Goal: Information Seeking & Learning: Learn about a topic

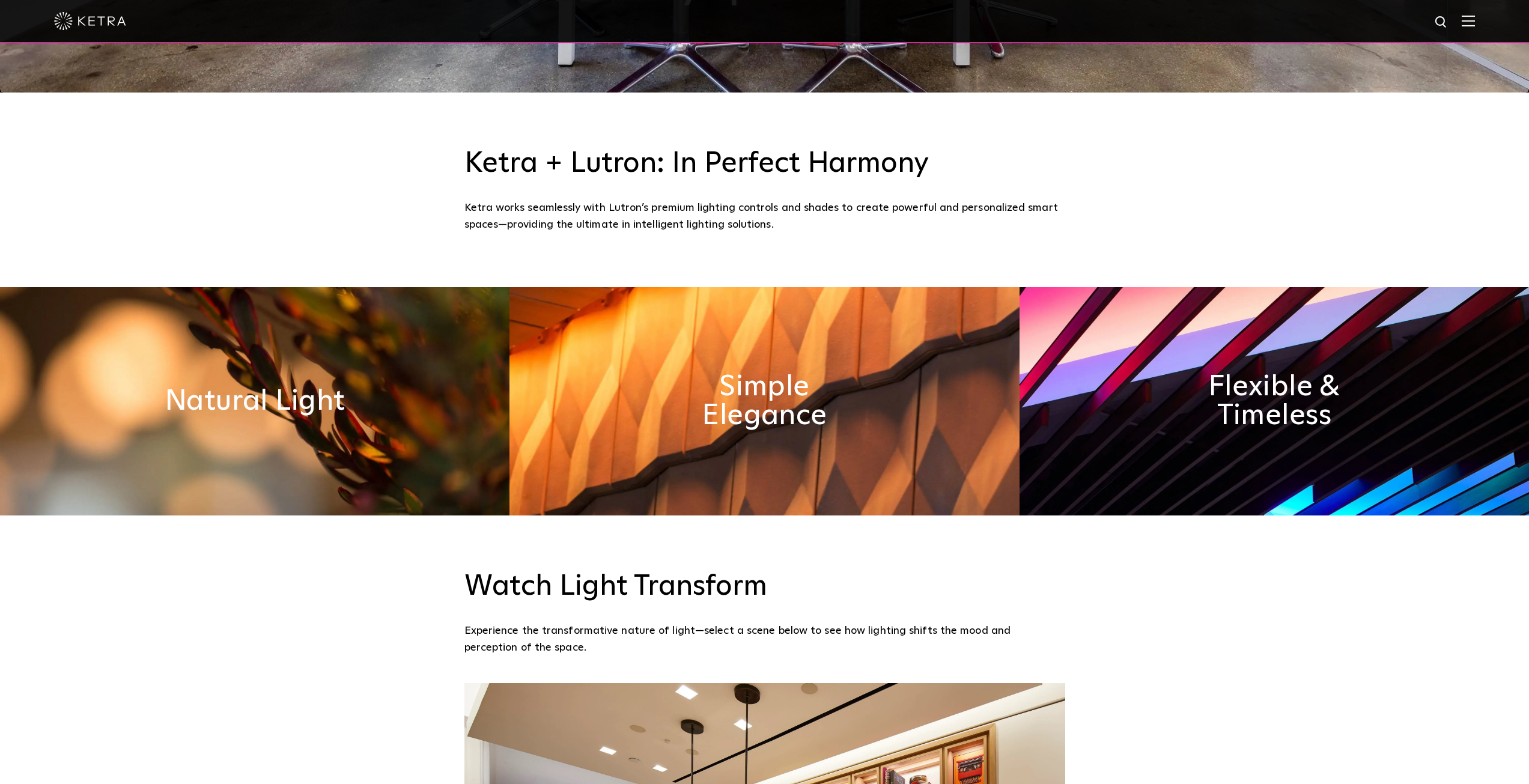
scroll to position [694, 0]
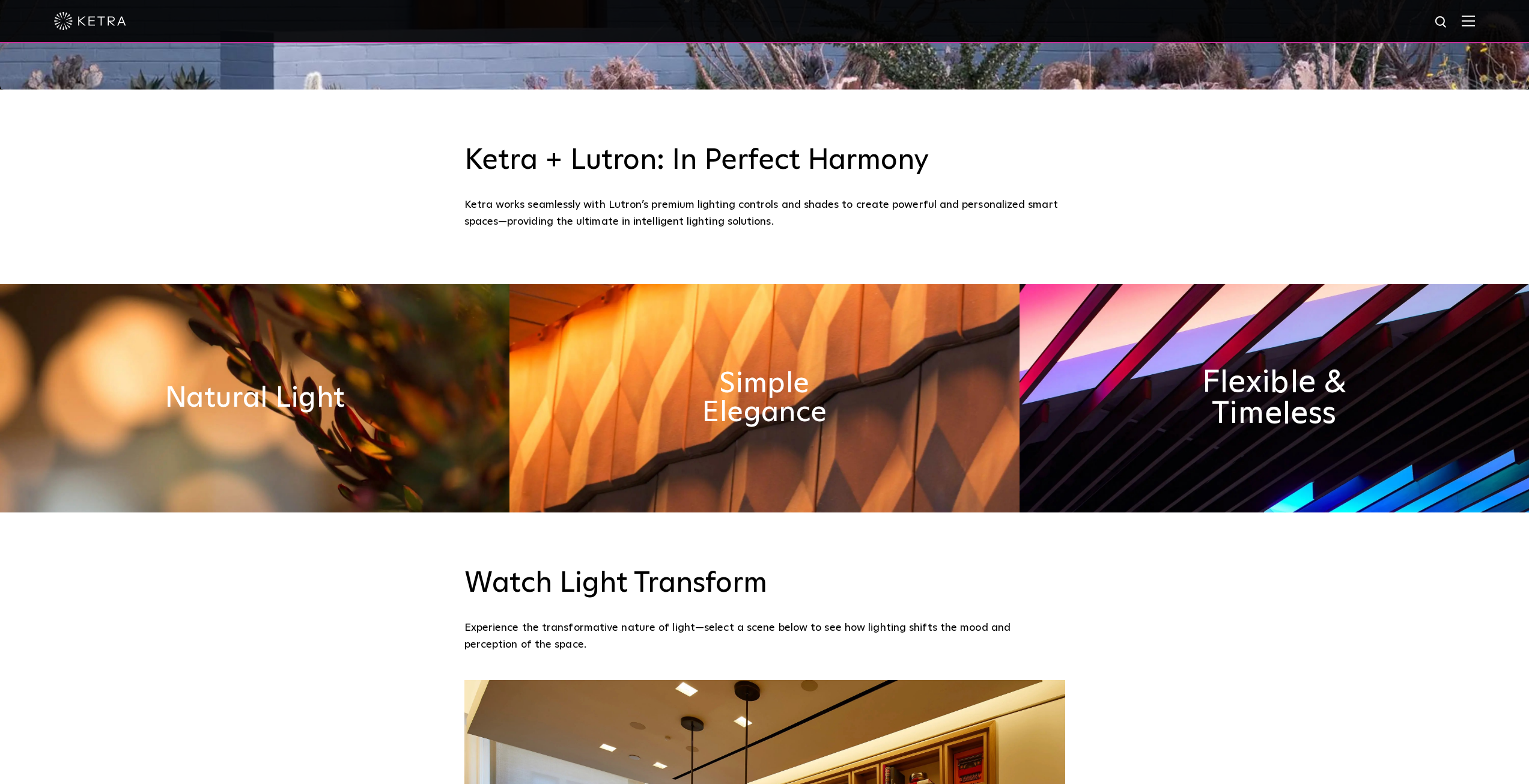
click at [1208, 416] on h2 "Flexible & Timeless" at bounding box center [1274, 398] width 200 height 63
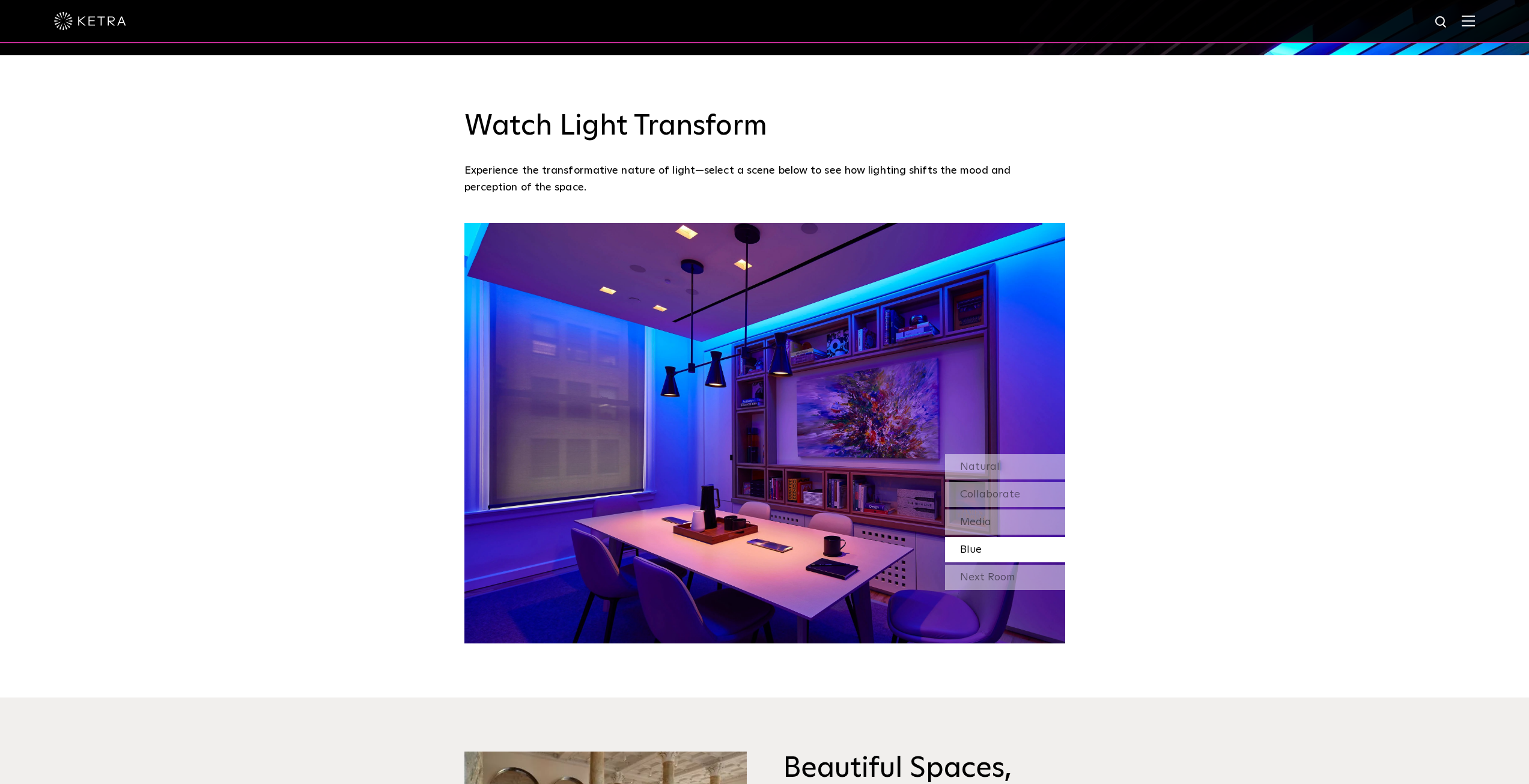
scroll to position [1161, 0]
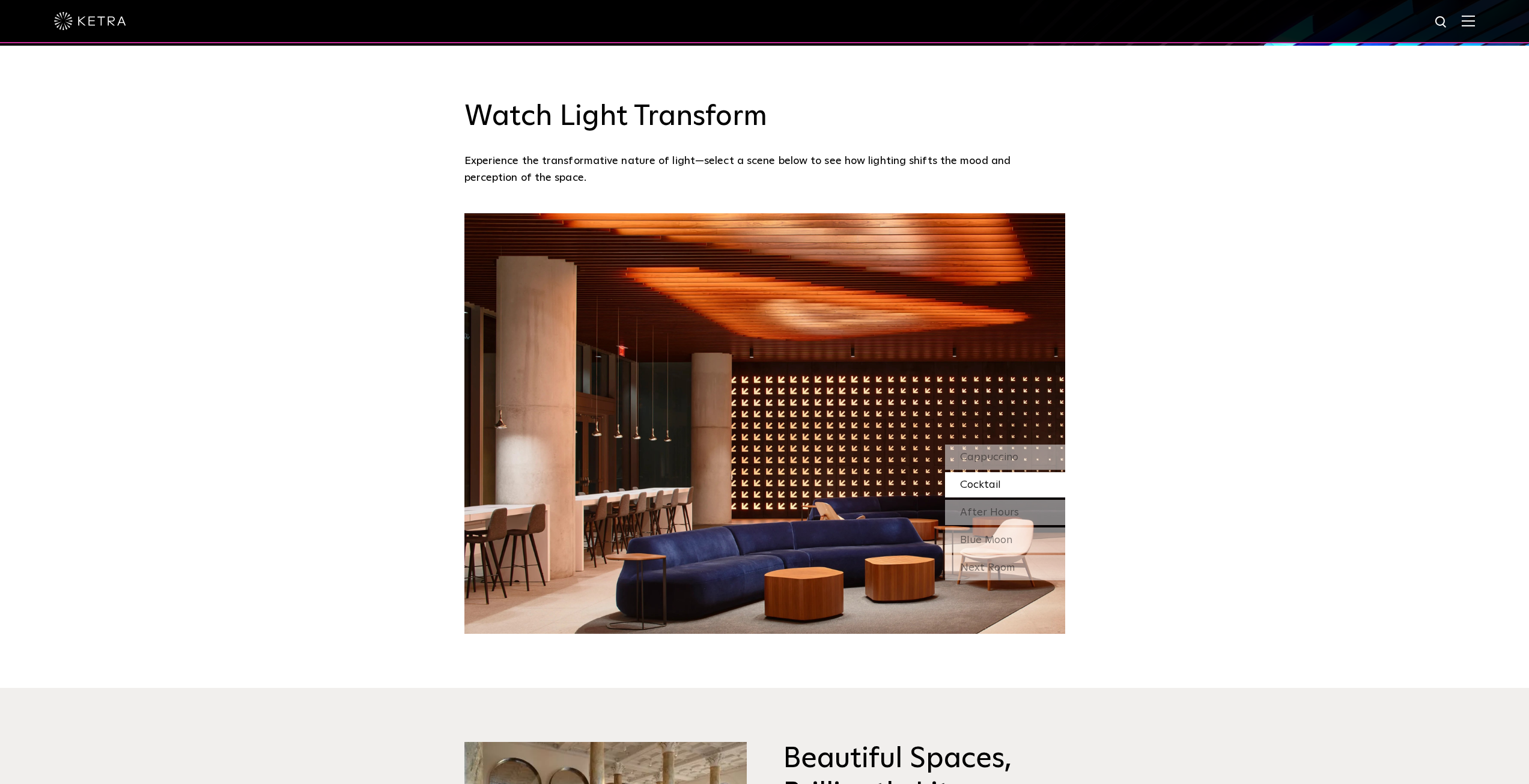
click at [982, 486] on span "Cocktail" at bounding box center [980, 484] width 41 height 11
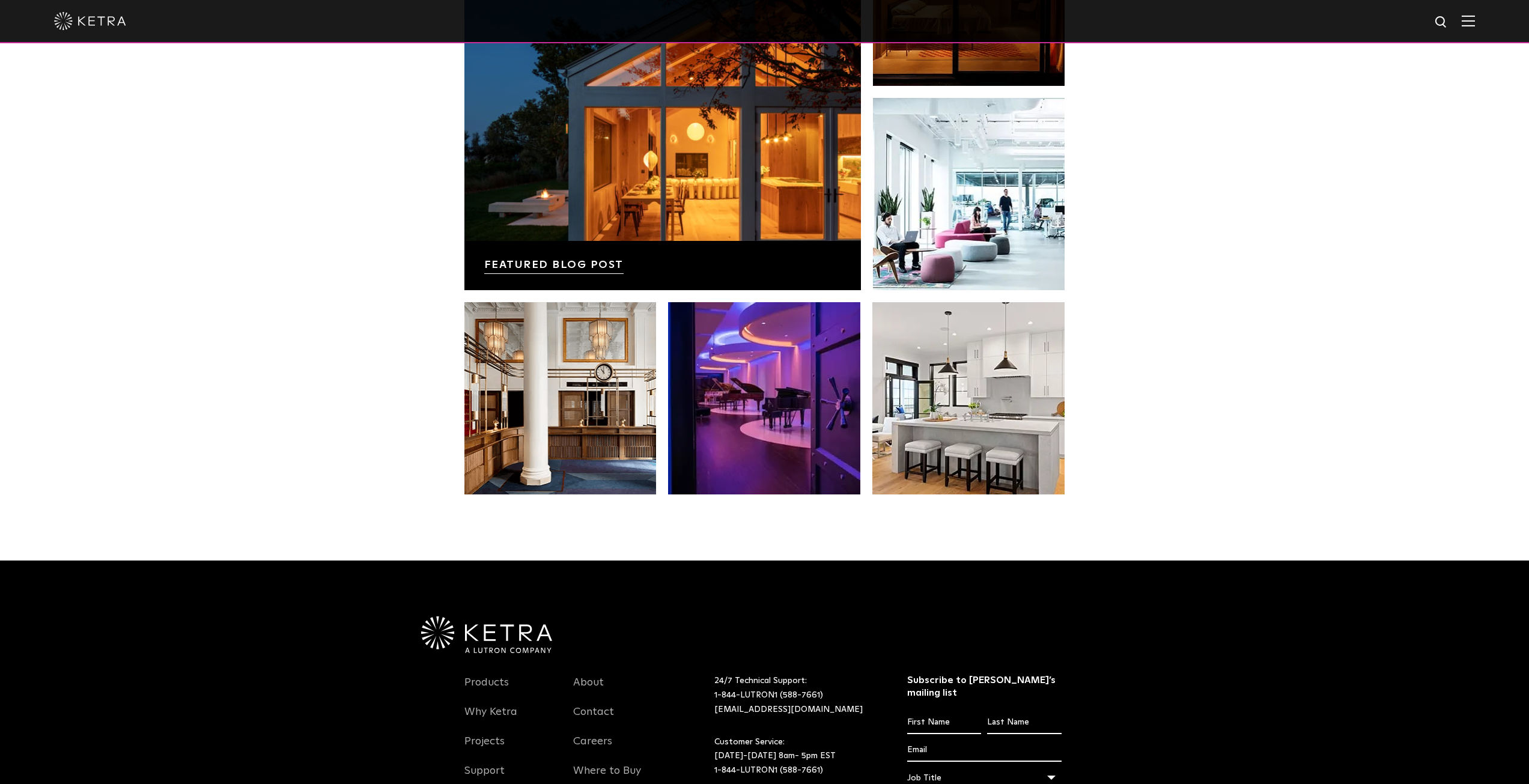
scroll to position [2526, 0]
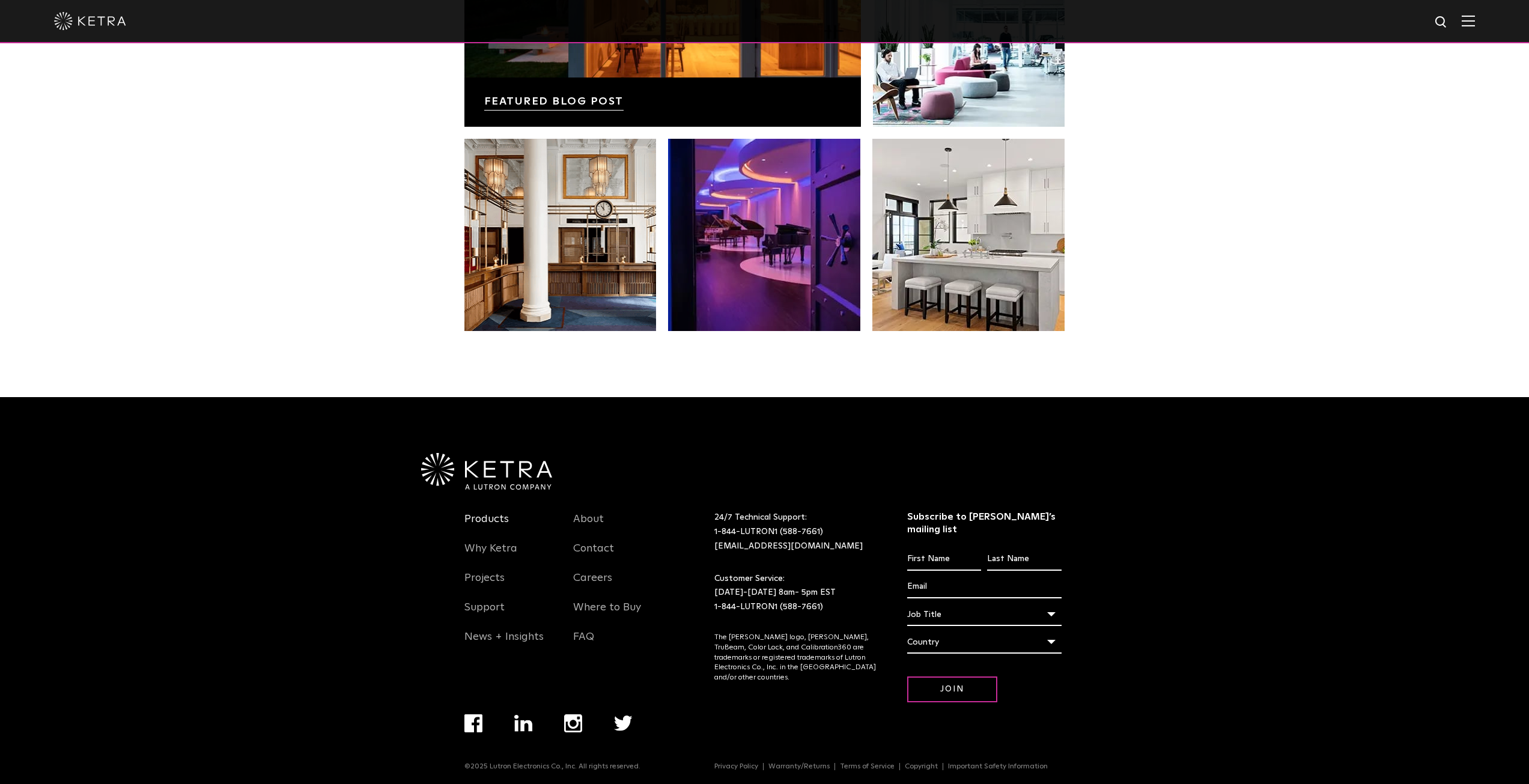
click at [491, 522] on link "Products" at bounding box center [486, 526] width 44 height 28
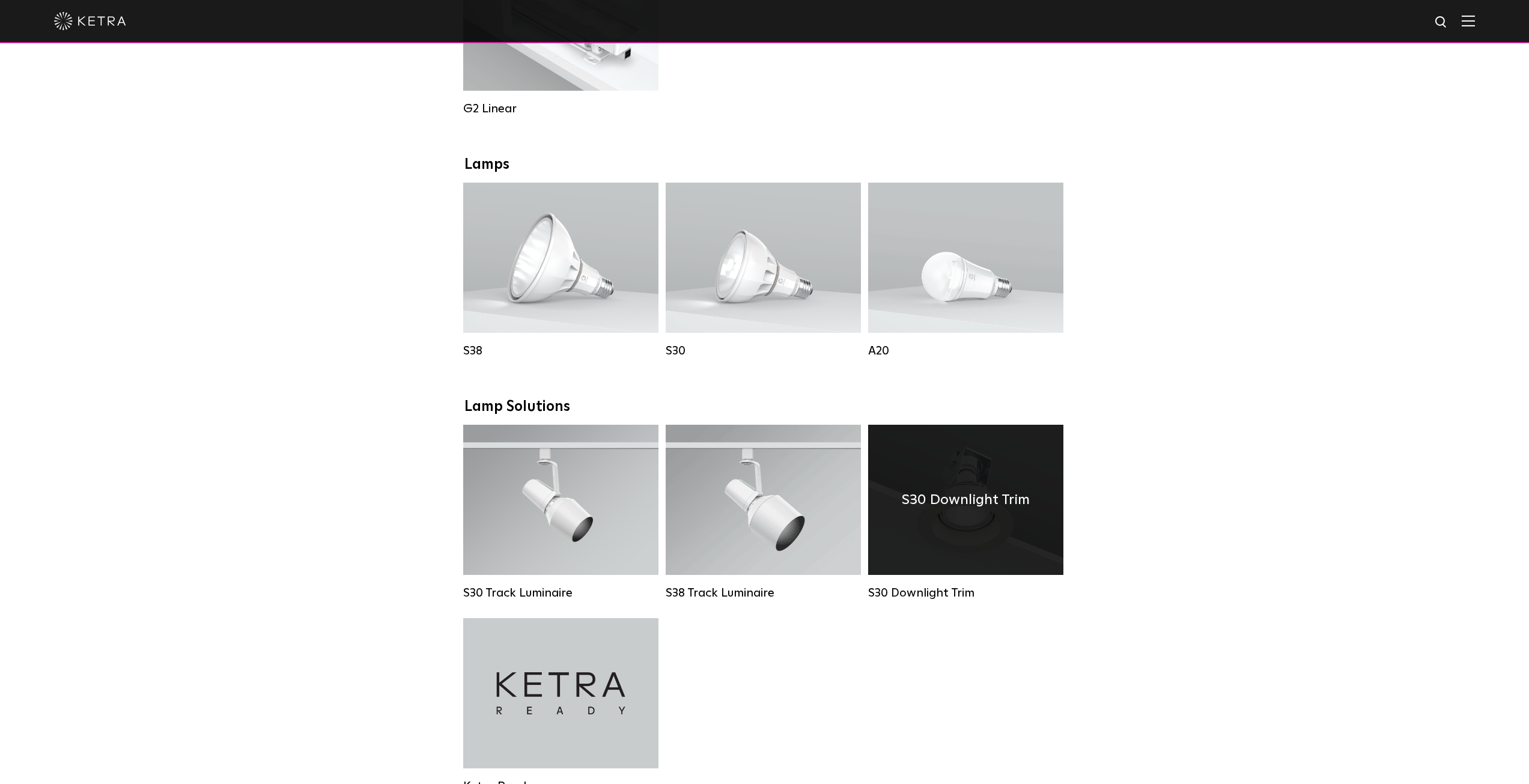
scroll to position [745, 0]
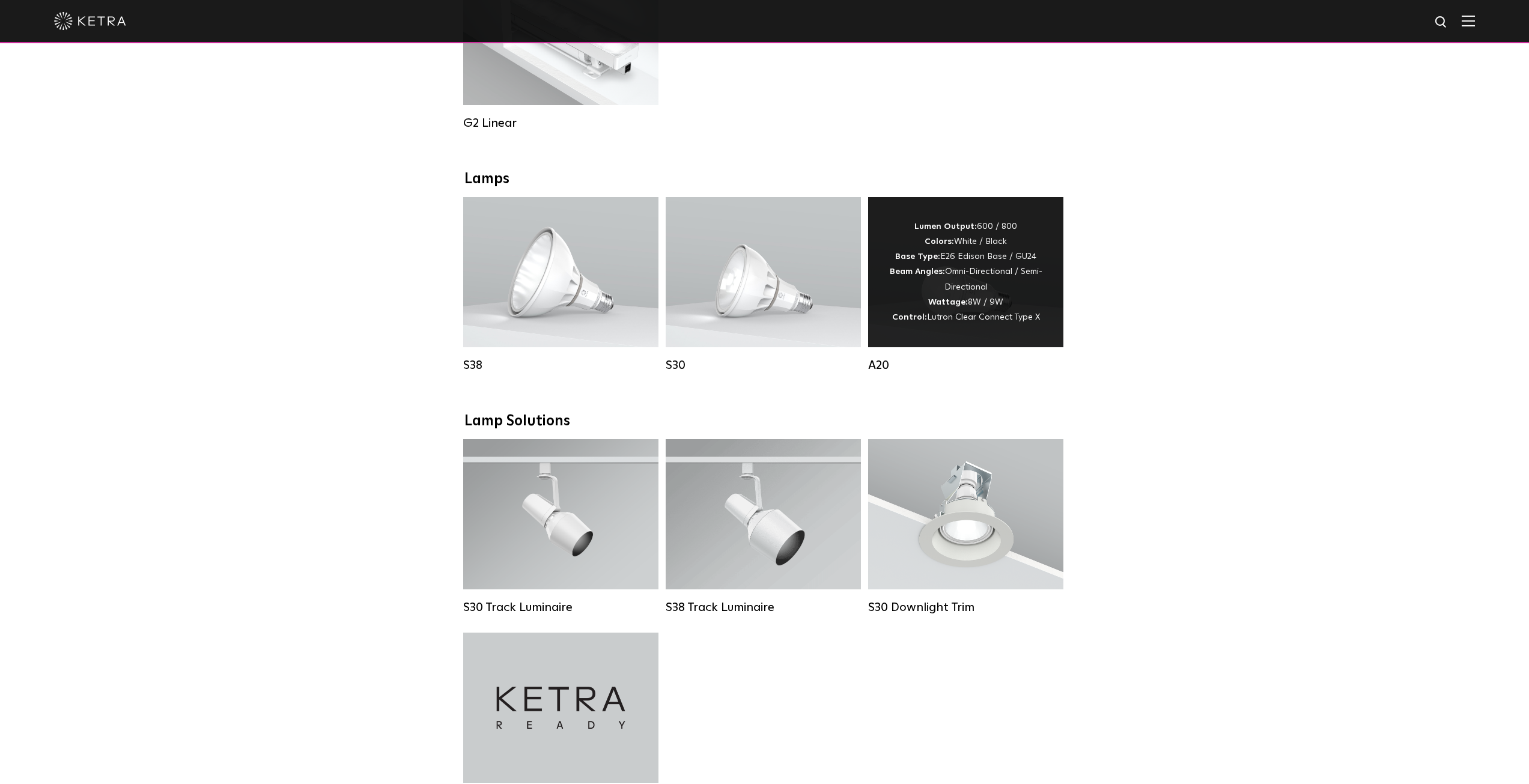
click at [998, 301] on div "Lumen Output: 600 / 800 Colors: White / Black Base Type: E26 Edison Base / GU24…" at bounding box center [966, 272] width 159 height 105
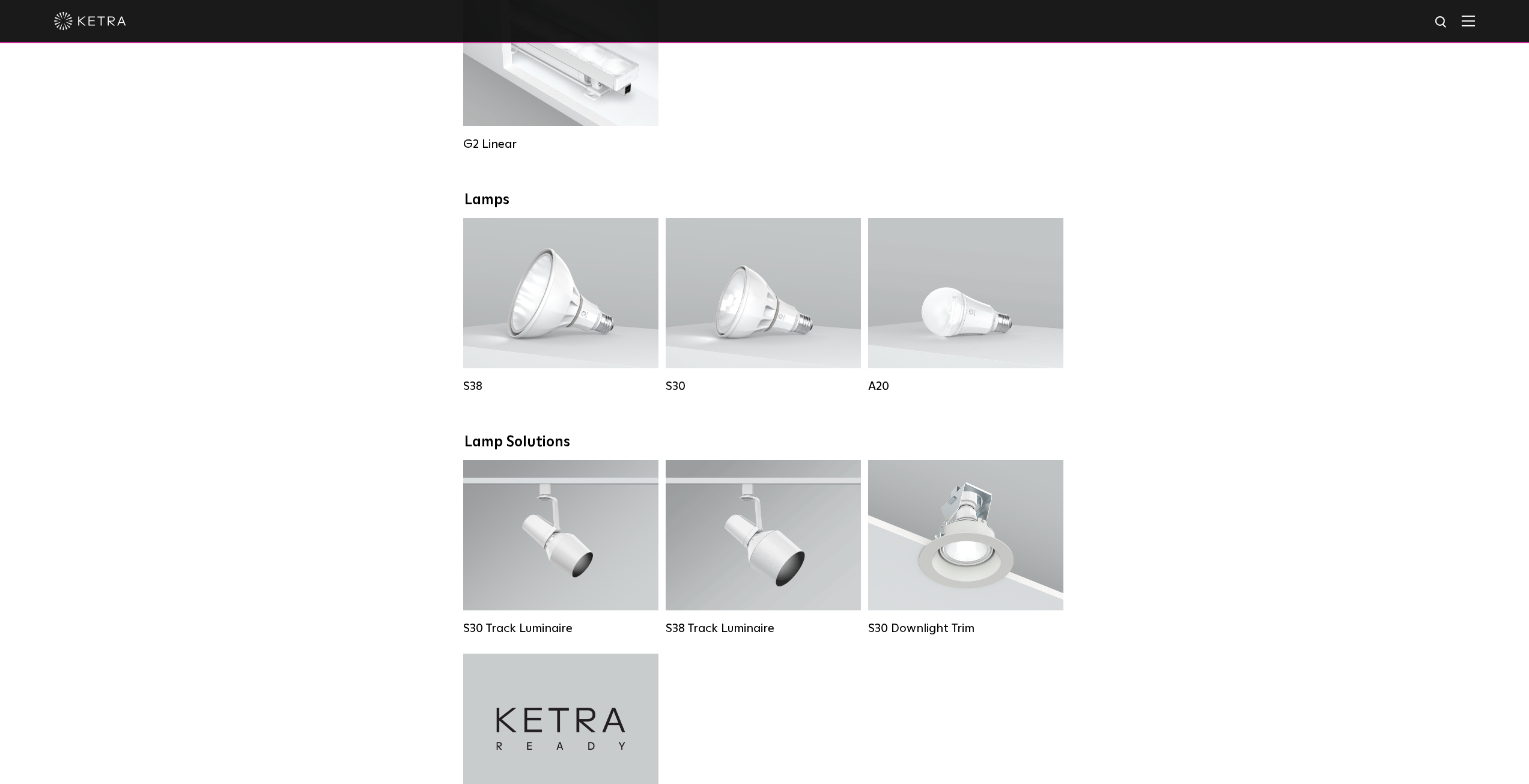
scroll to position [711, 0]
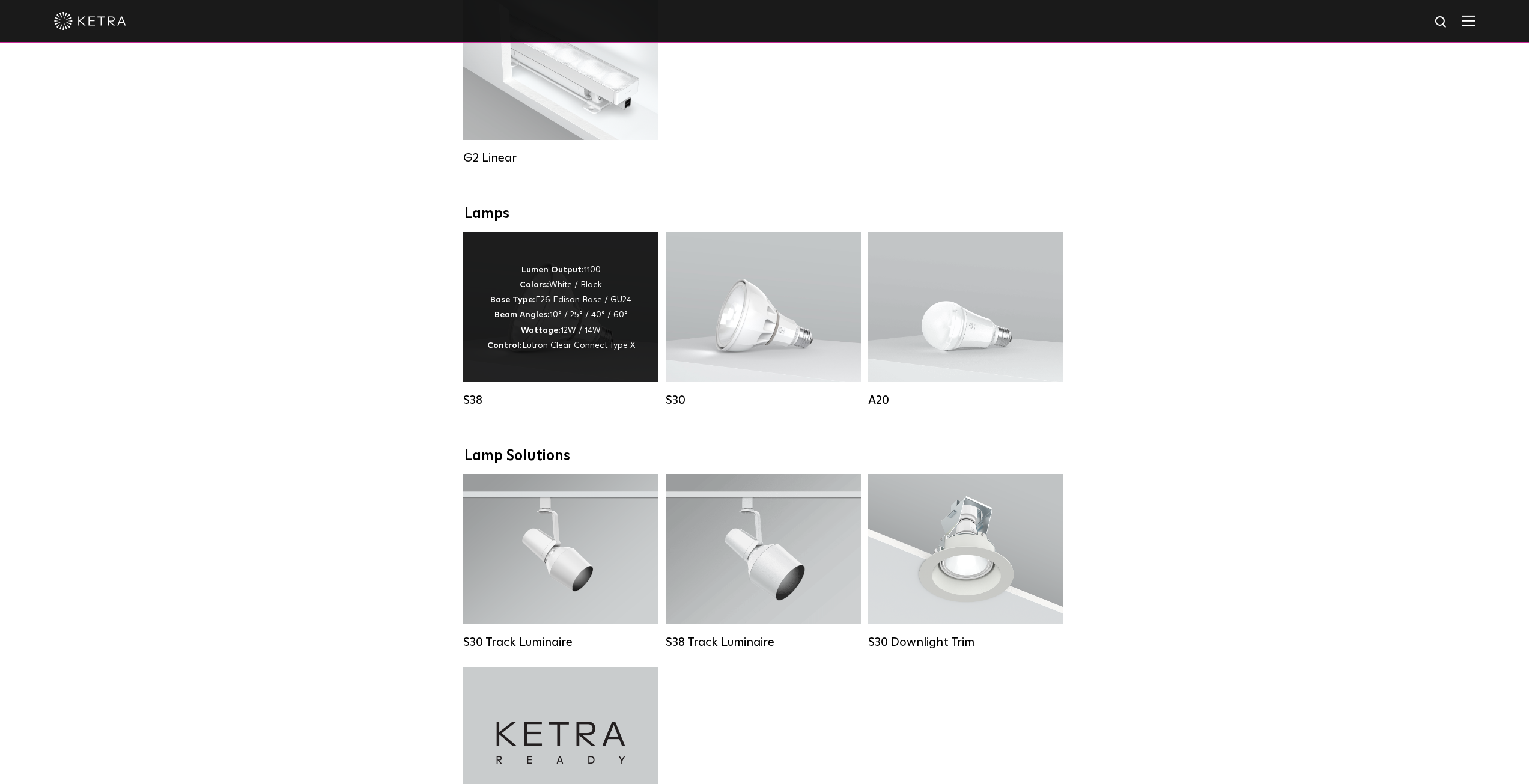
click at [595, 334] on p "Lumen Output: 1100 Colors: White / Black Base Type: E26 Edison Base / GU24 Beam…" at bounding box center [561, 307] width 148 height 91
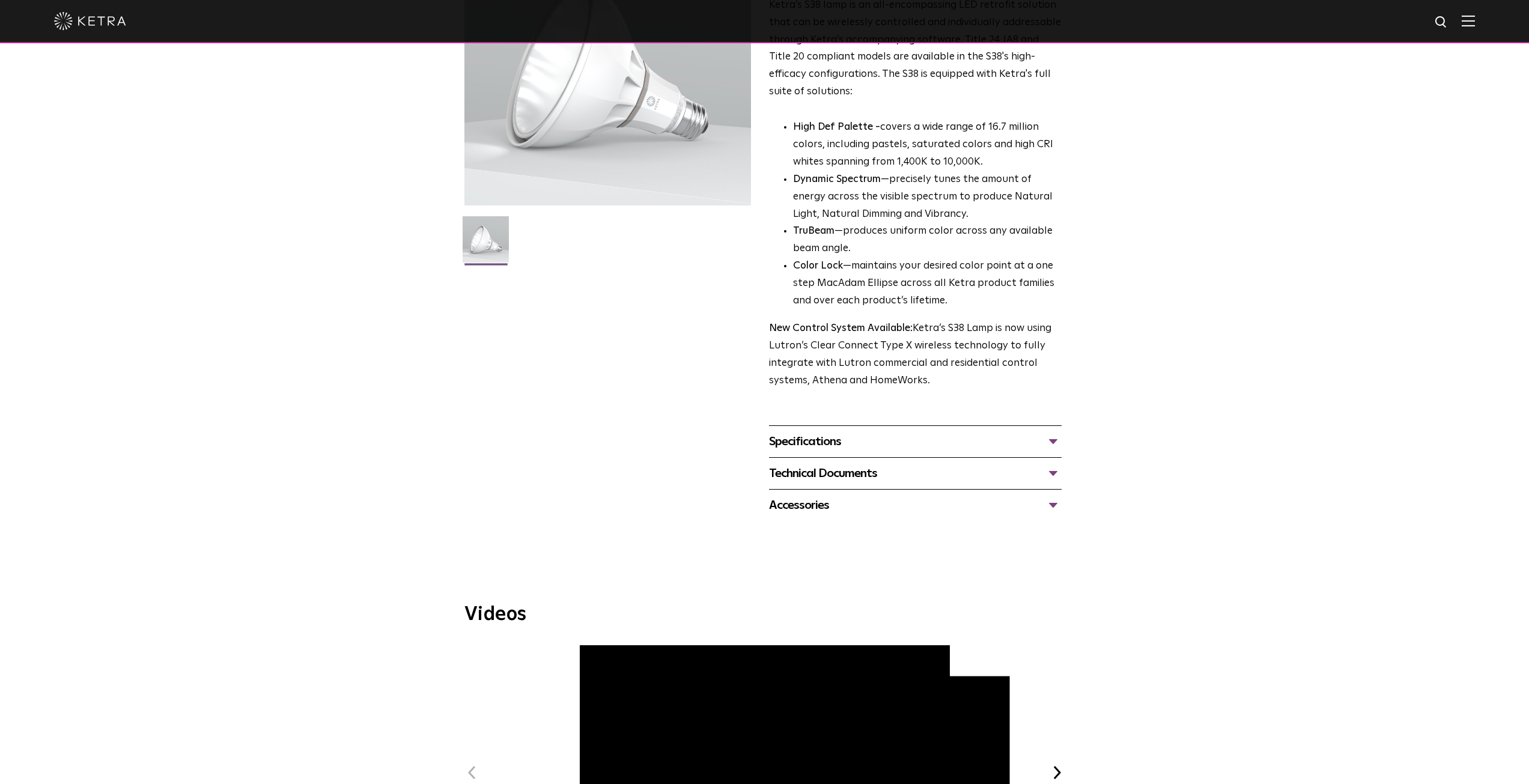
scroll to position [172, 0]
click at [866, 504] on div "Accessories" at bounding box center [915, 502] width 293 height 19
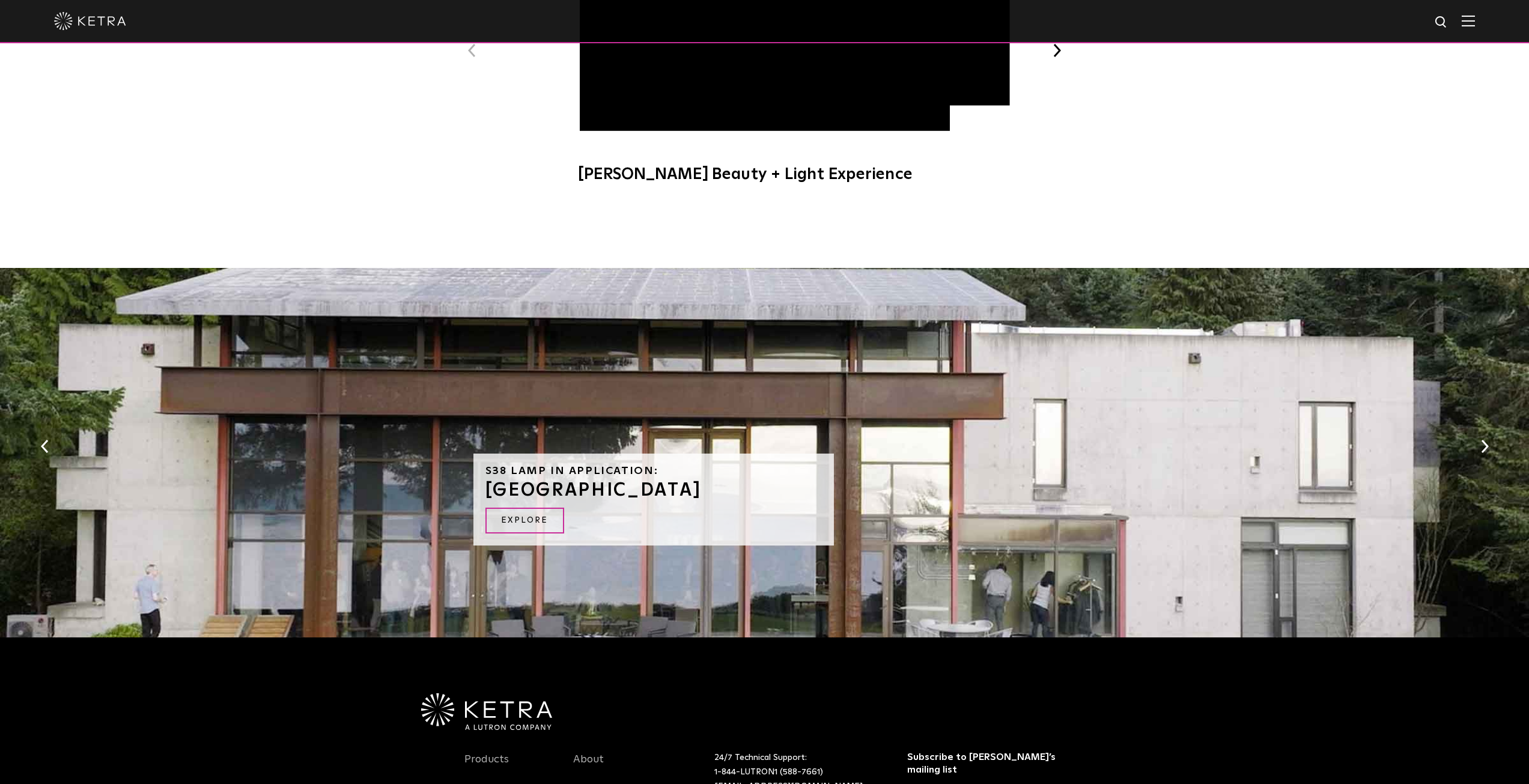
scroll to position [1191, 0]
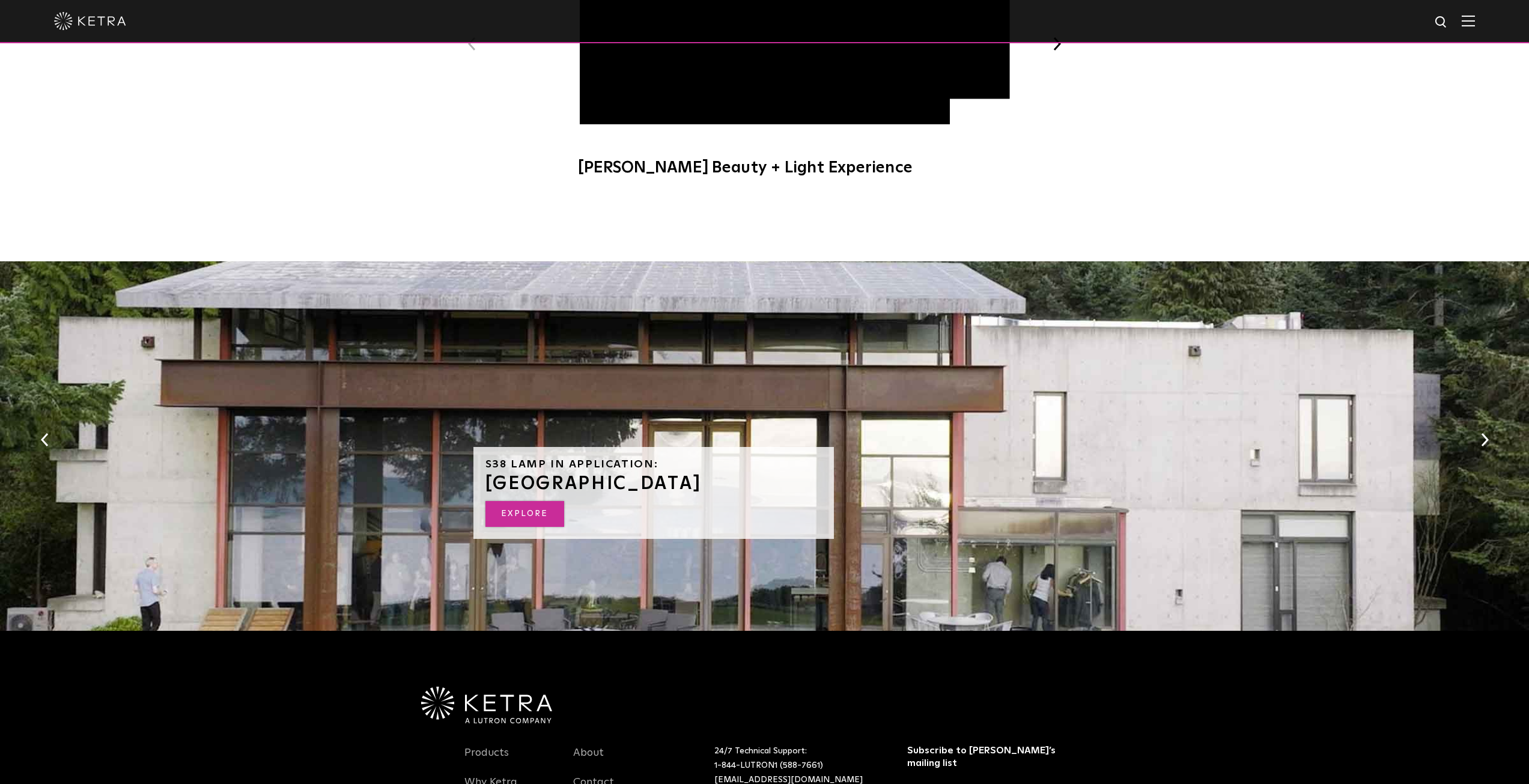
click at [528, 514] on link "EXPLORE" at bounding box center [524, 514] width 79 height 26
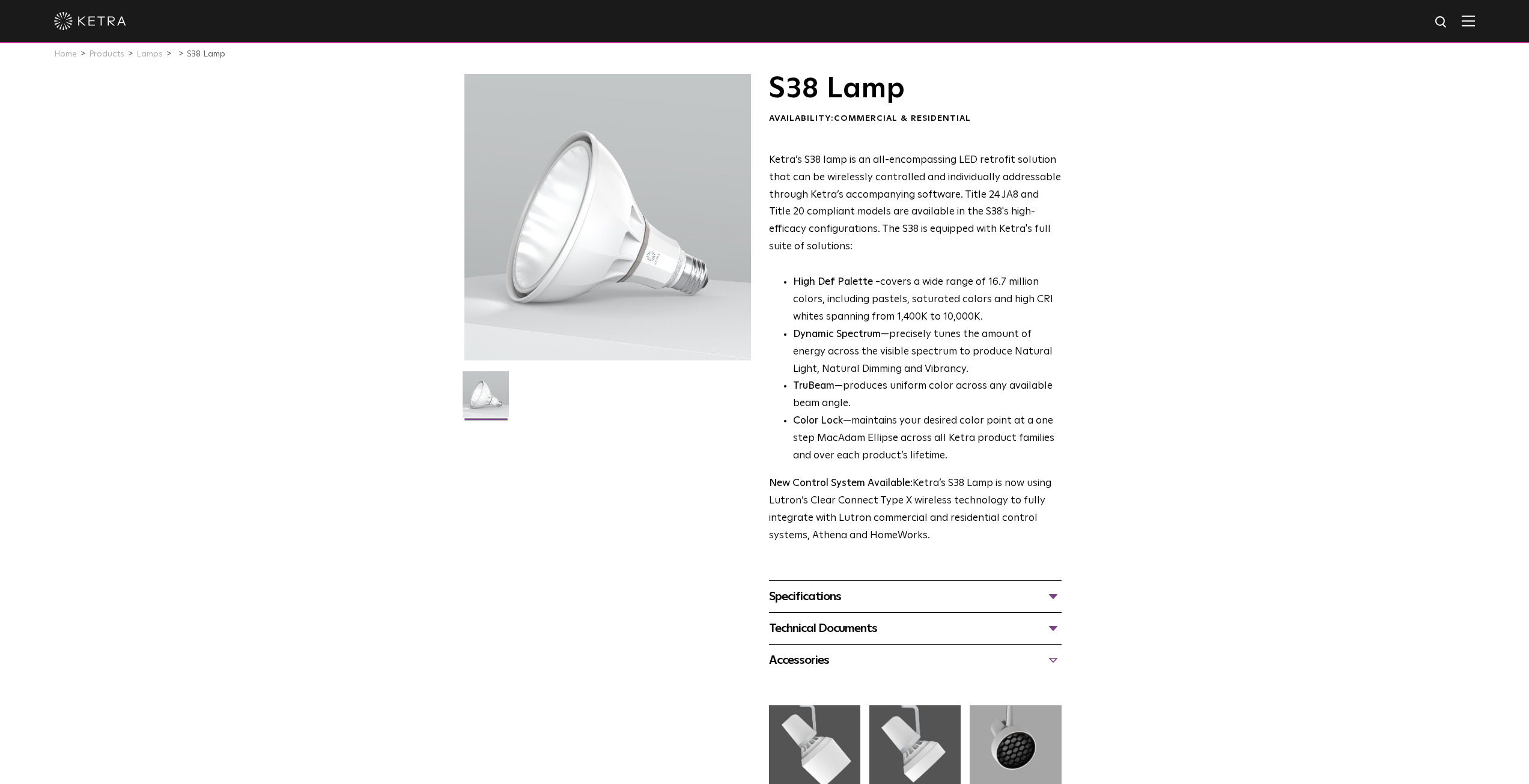
scroll to position [0, 0]
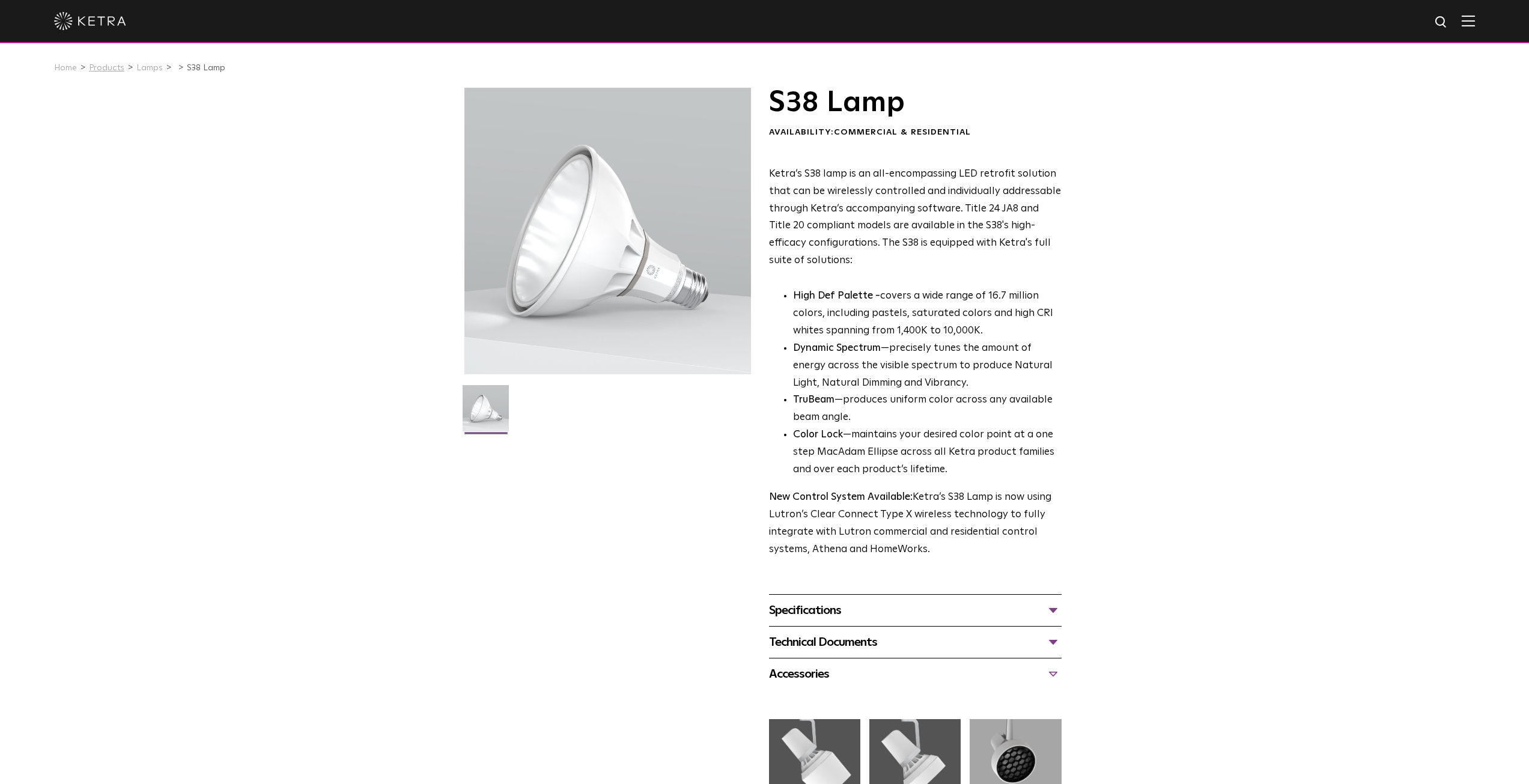
click at [113, 68] on link "Products" at bounding box center [106, 68] width 35 height 9
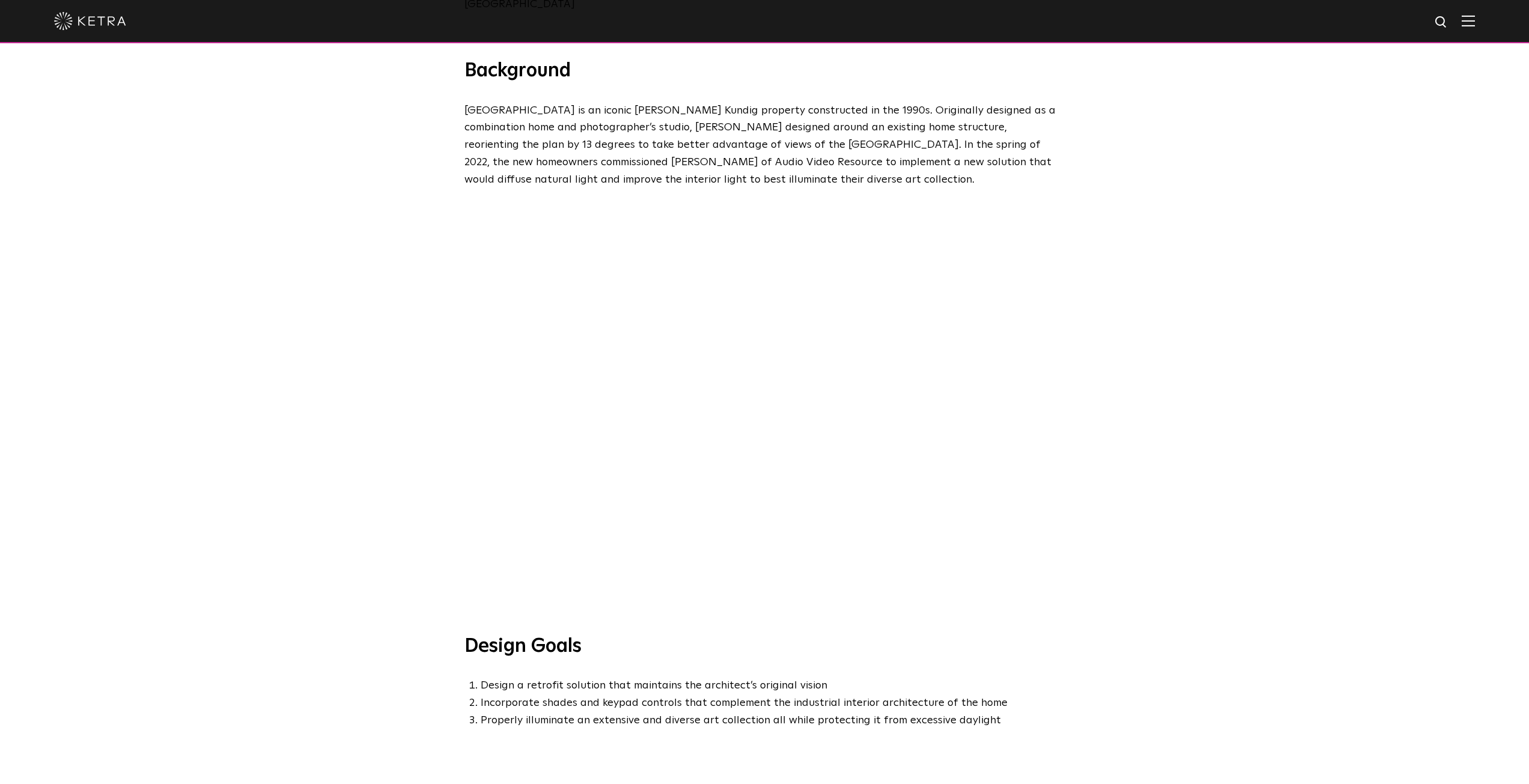
scroll to position [490, 0]
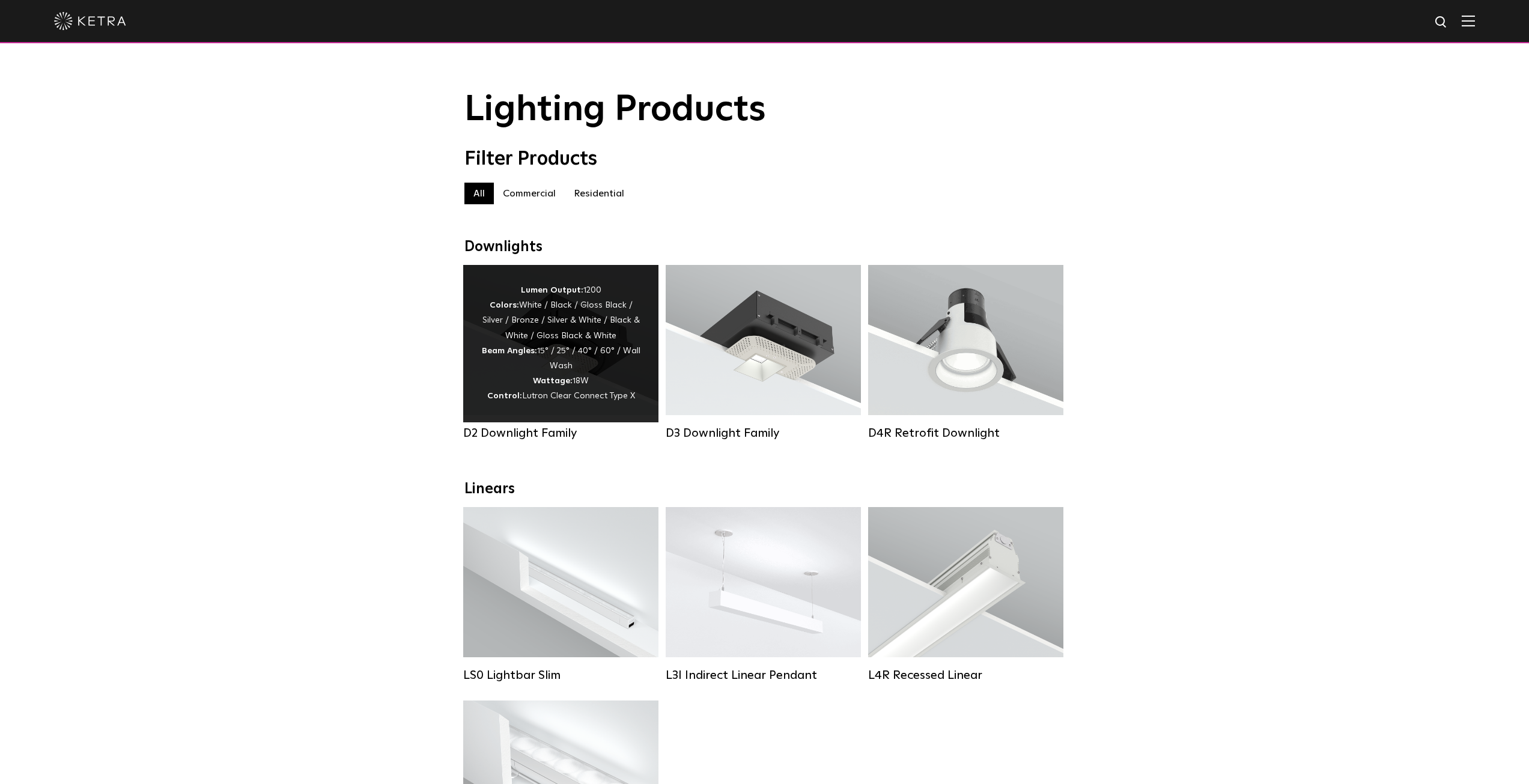
click at [582, 372] on div "Lumen Output: 1200 Colors: White / Black / Gloss Black / Silver / Bronze / Silv…" at bounding box center [561, 344] width 159 height 122
click at [524, 350] on div "Lumen Output: 1200 Colors: White / Black / Gloss Black / Silver / Bronze / Silv…" at bounding box center [561, 344] width 159 height 122
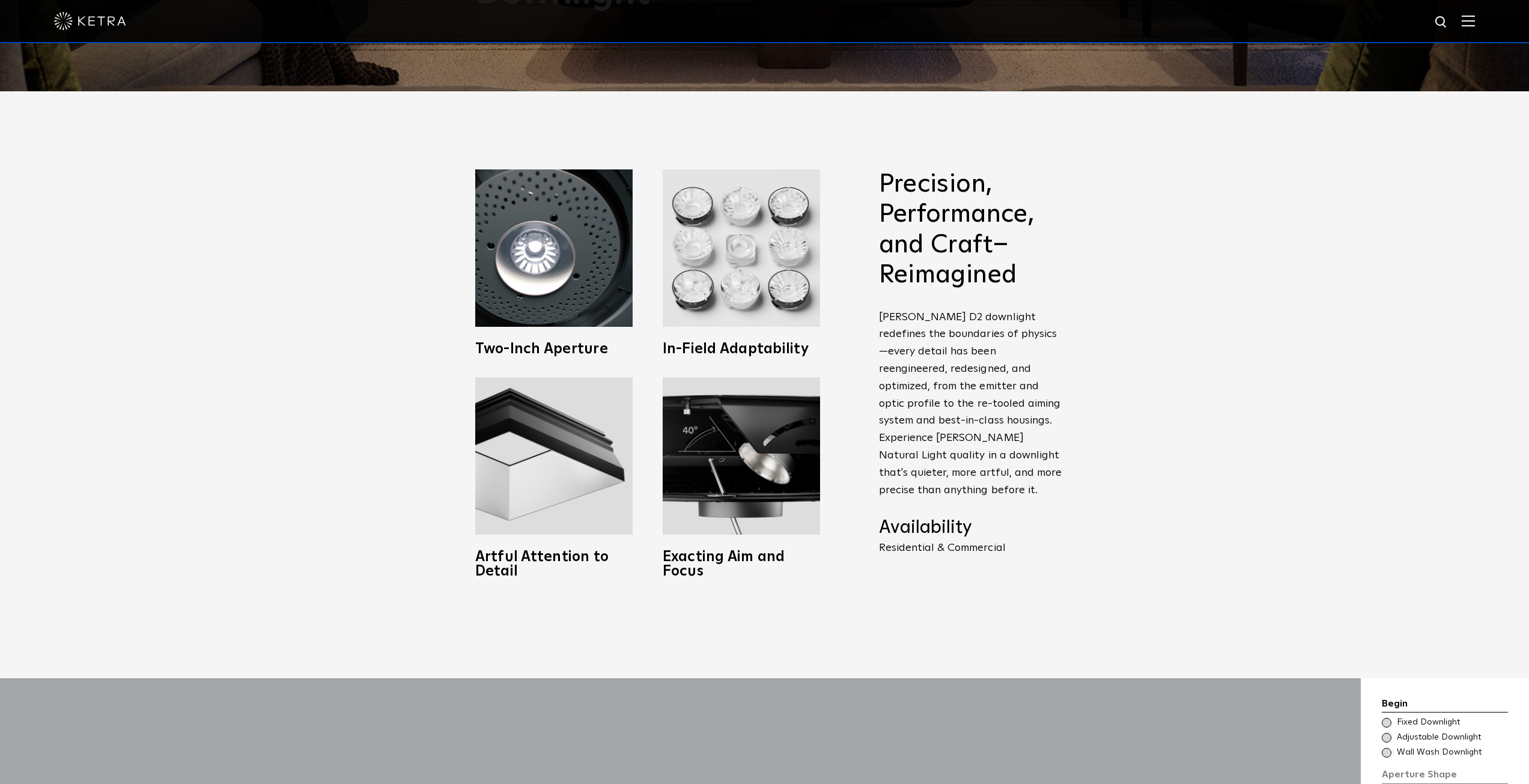
scroll to position [693, 0]
click at [766, 251] on img at bounding box center [741, 247] width 157 height 157
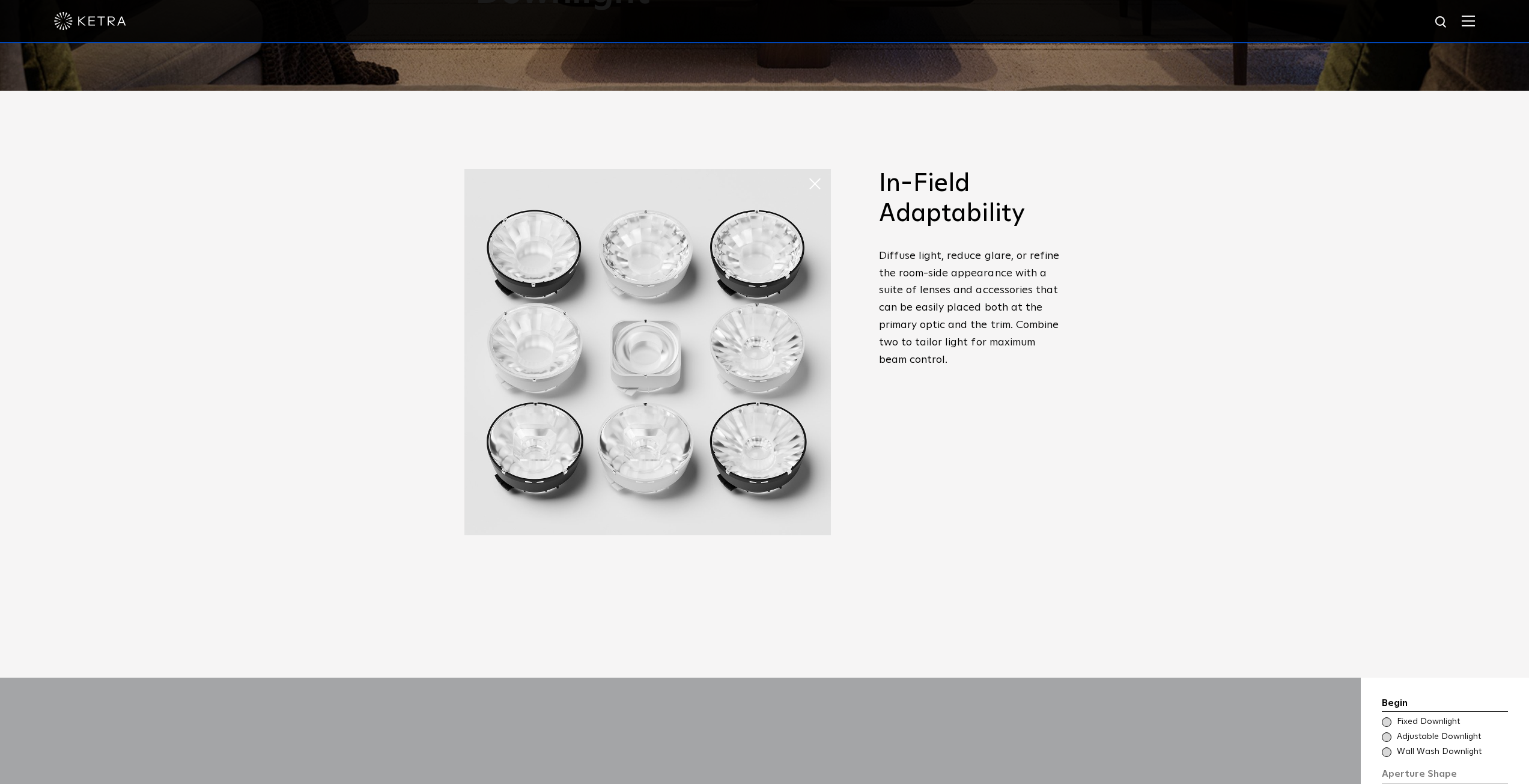
click at [822, 180] on span at bounding box center [820, 184] width 24 height 24
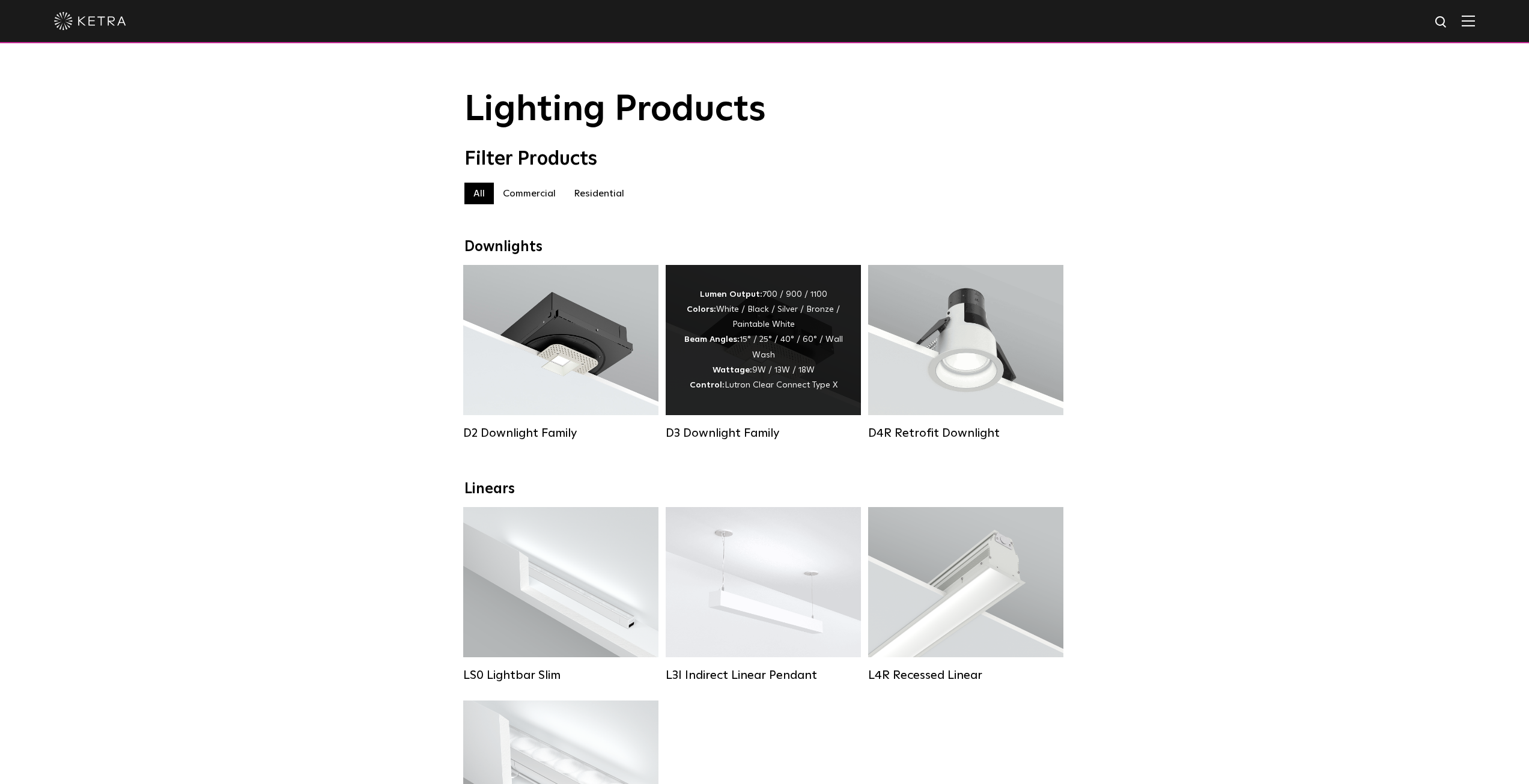
click at [751, 374] on strong "Wattage:" at bounding box center [733, 370] width 40 height 9
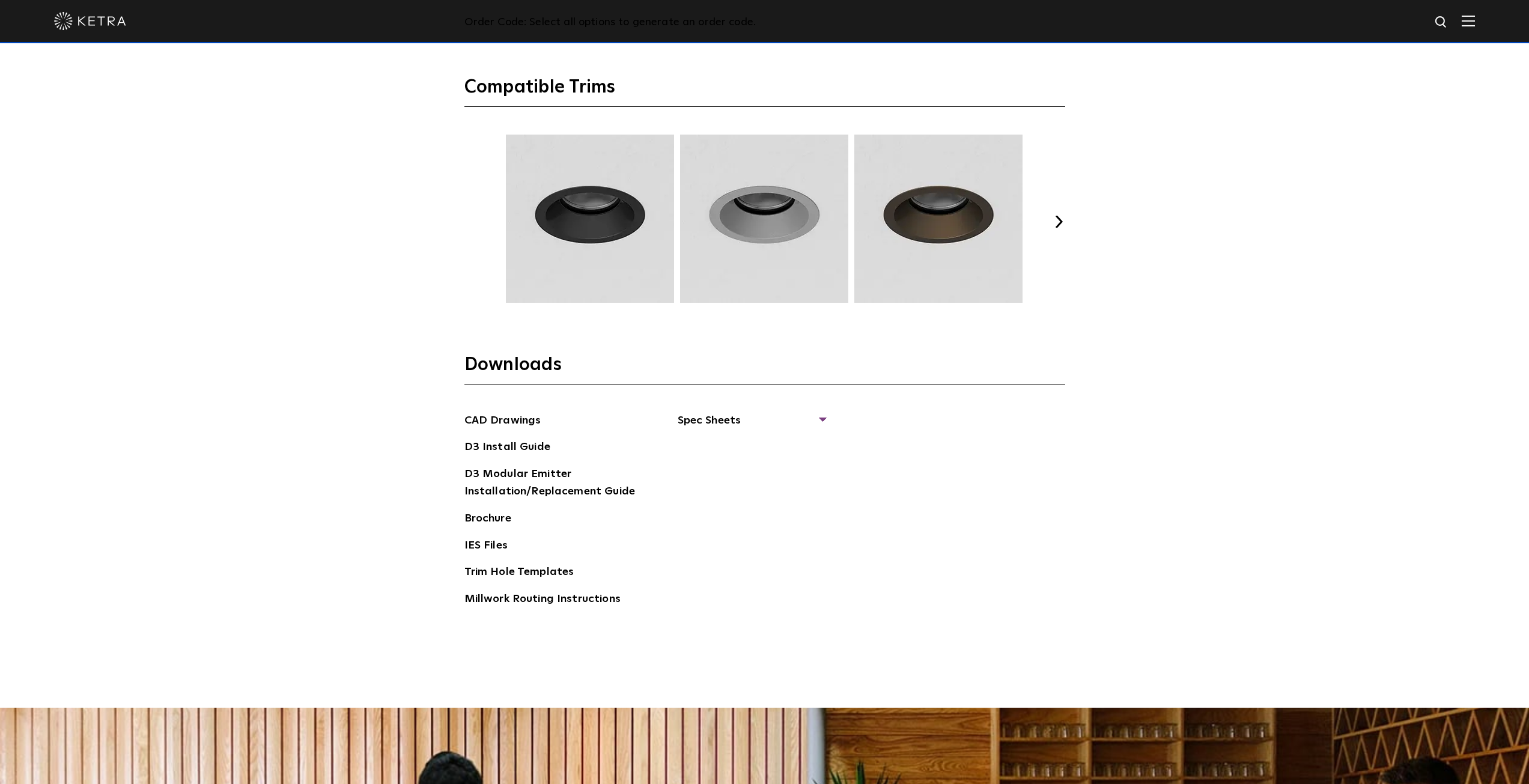
scroll to position [1884, 0]
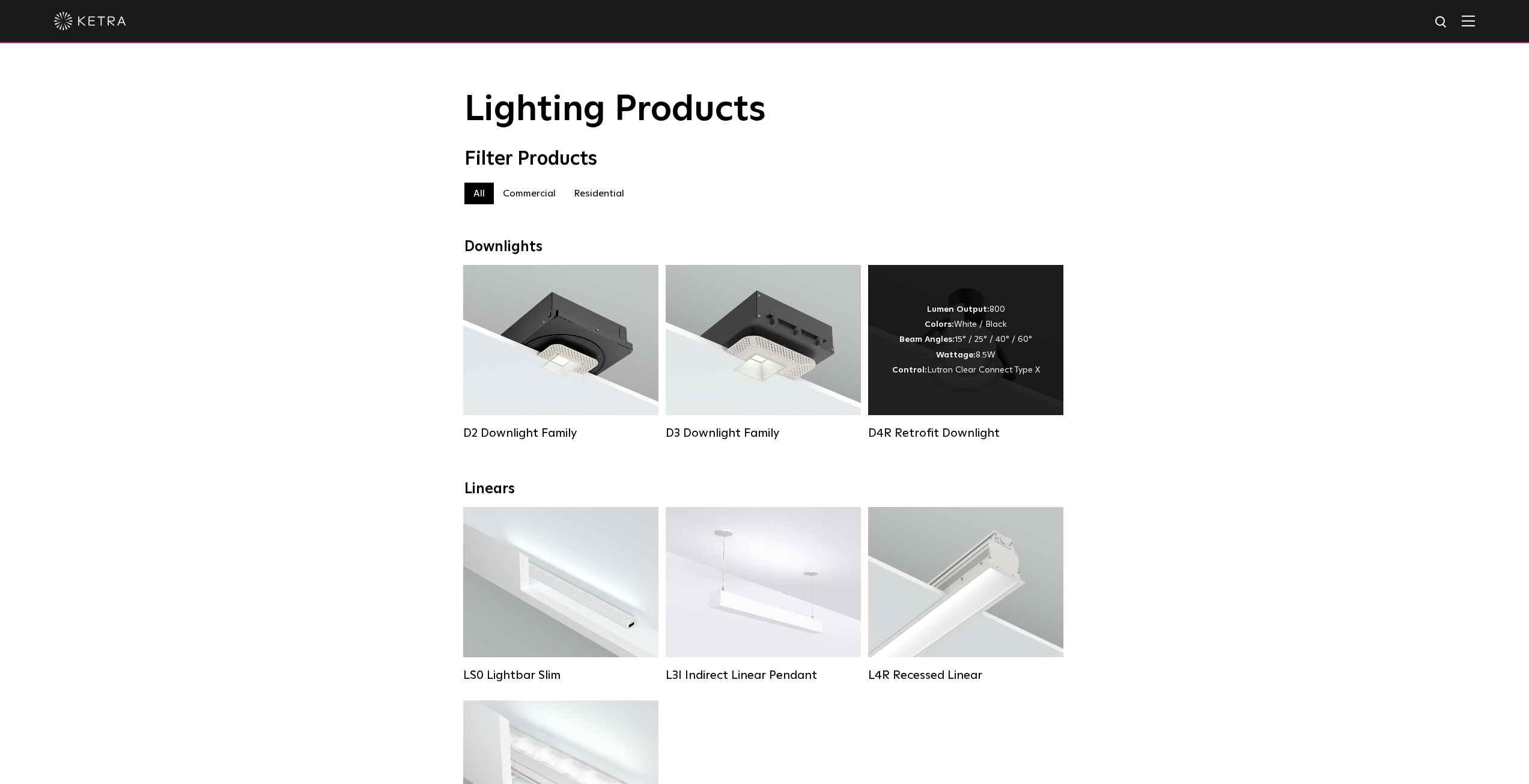
click at [1013, 386] on div "Lumen Output: 800 Colors: White / Black Beam Angles: 15° / 25° / 40° / 60° Watt…" at bounding box center [966, 340] width 195 height 150
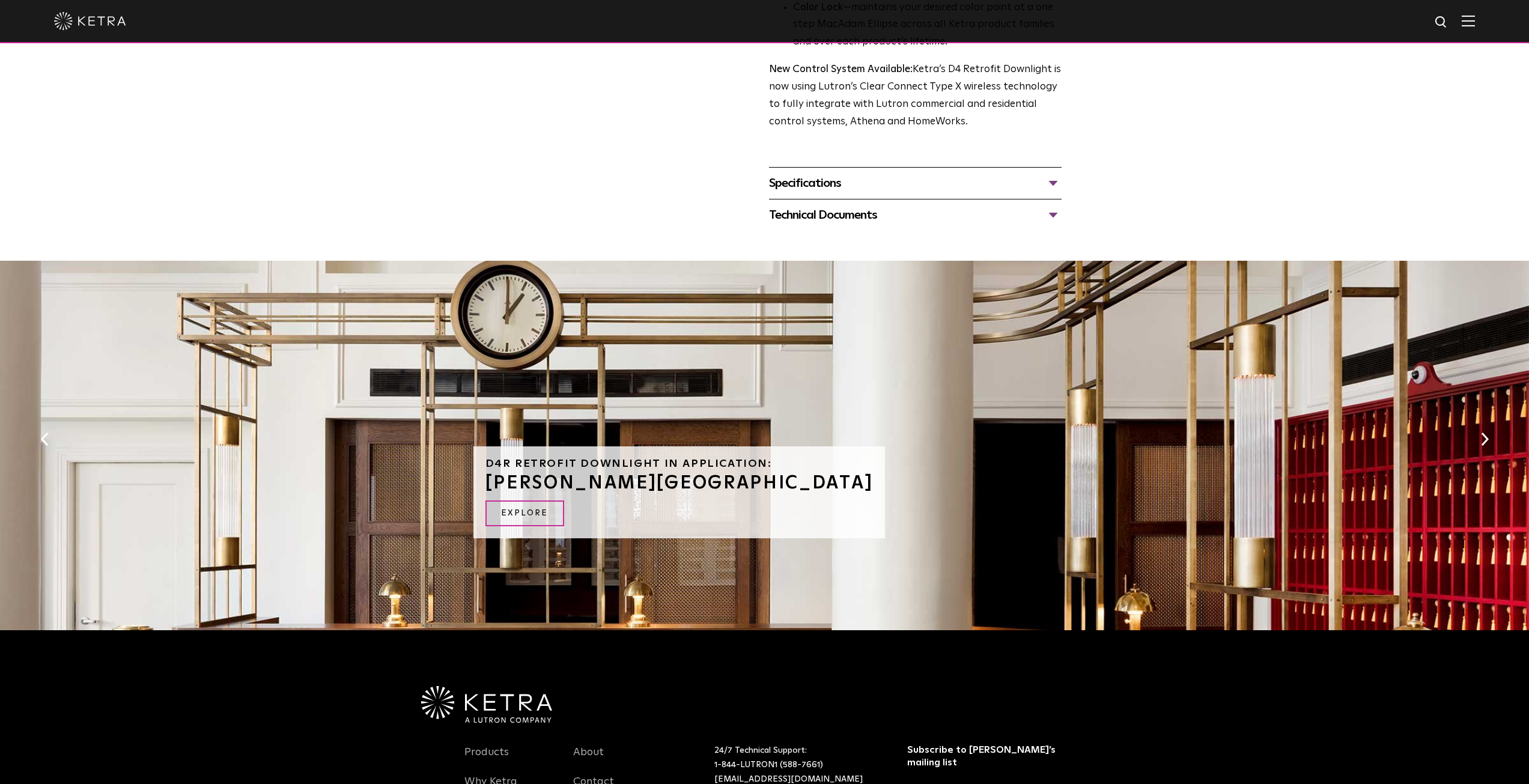
scroll to position [490, 0]
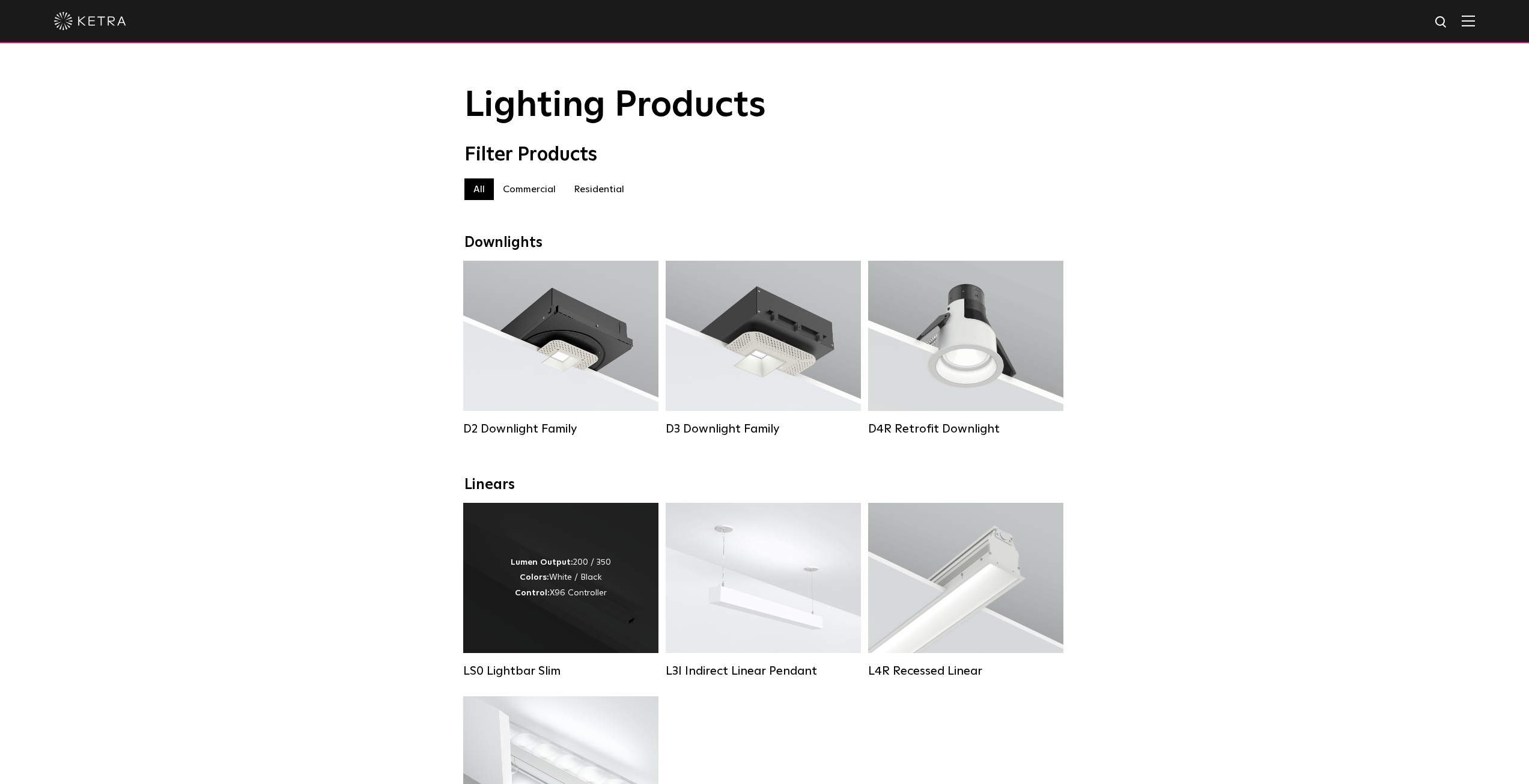
scroll to position [5, 0]
click at [585, 563] on div "Lumen Output: 200 / 350 Colors: White / Black Control: X96 Controller" at bounding box center [561, 576] width 100 height 46
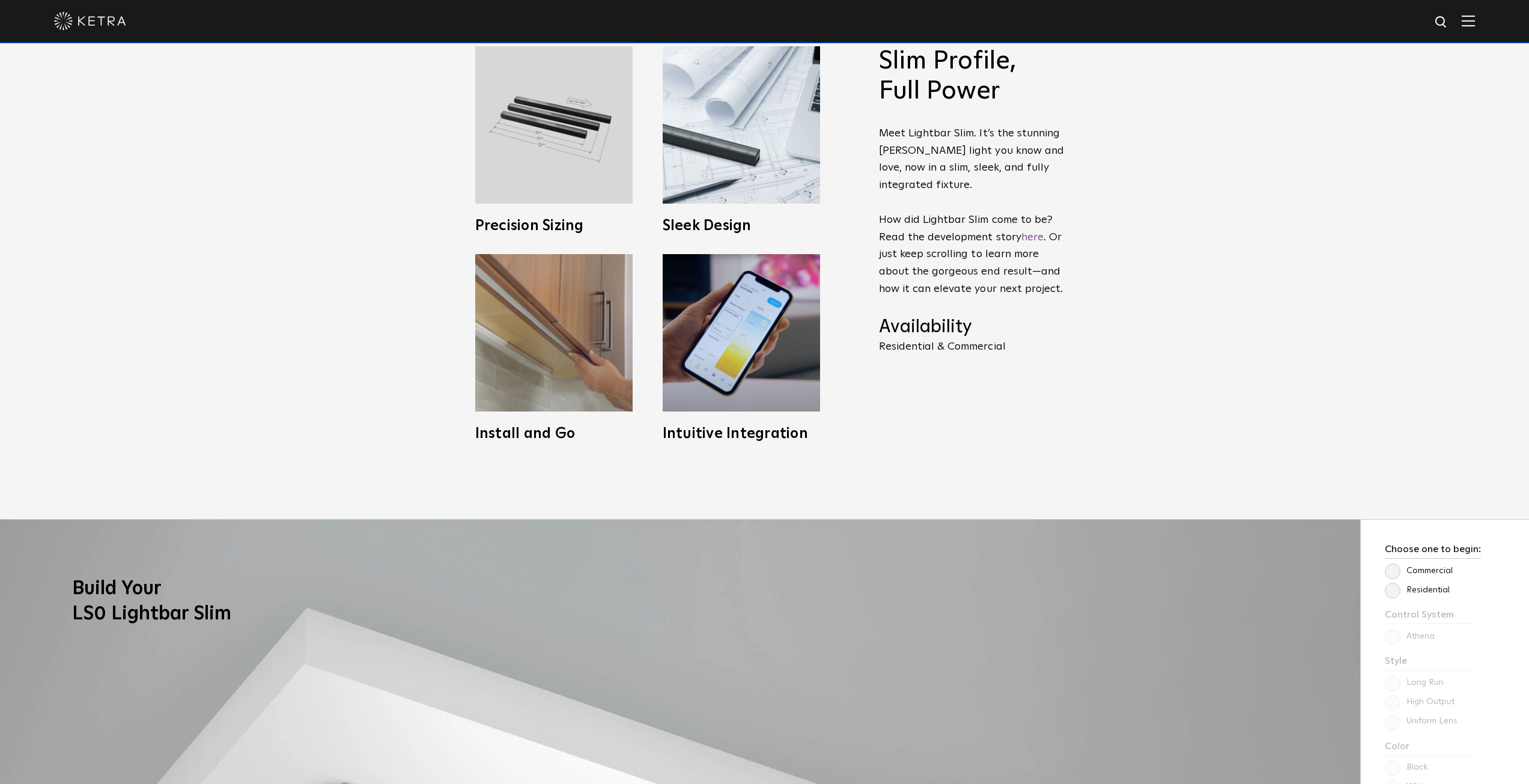
scroll to position [840, 0]
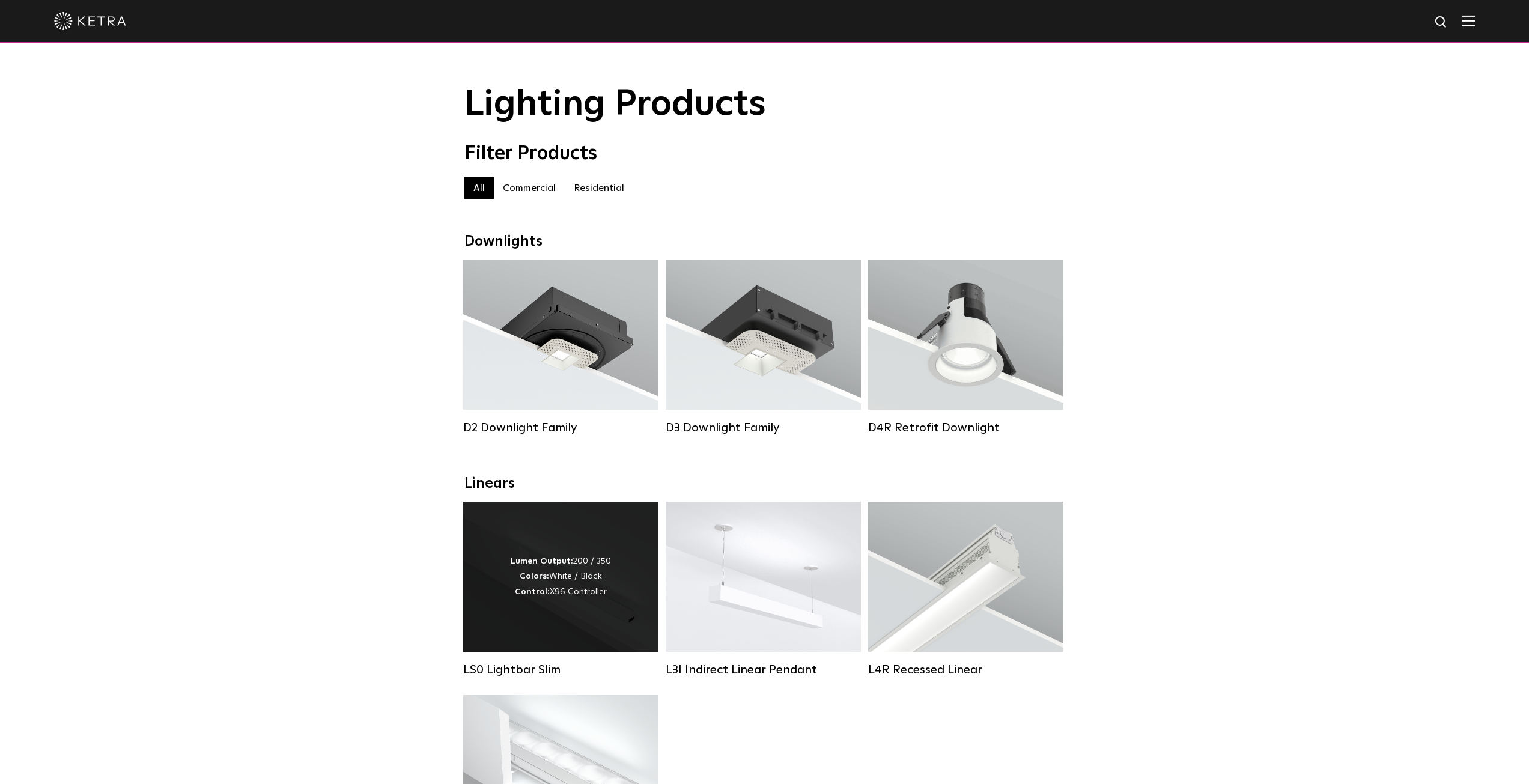
click at [574, 599] on div "Lumen Output: 200 / 350 Colors: White / Black Control: X96 Controller" at bounding box center [561, 576] width 100 height 46
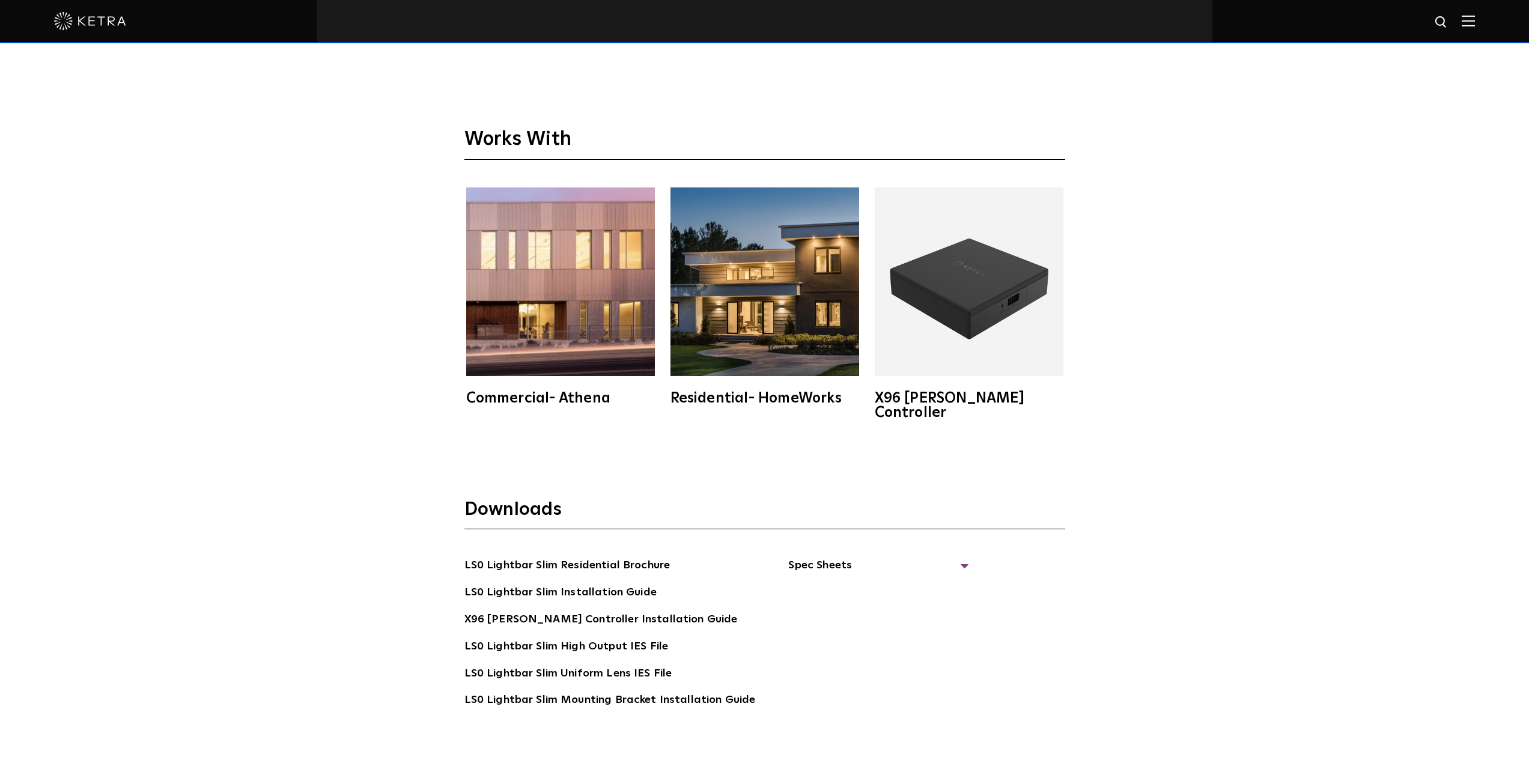
scroll to position [2708, 0]
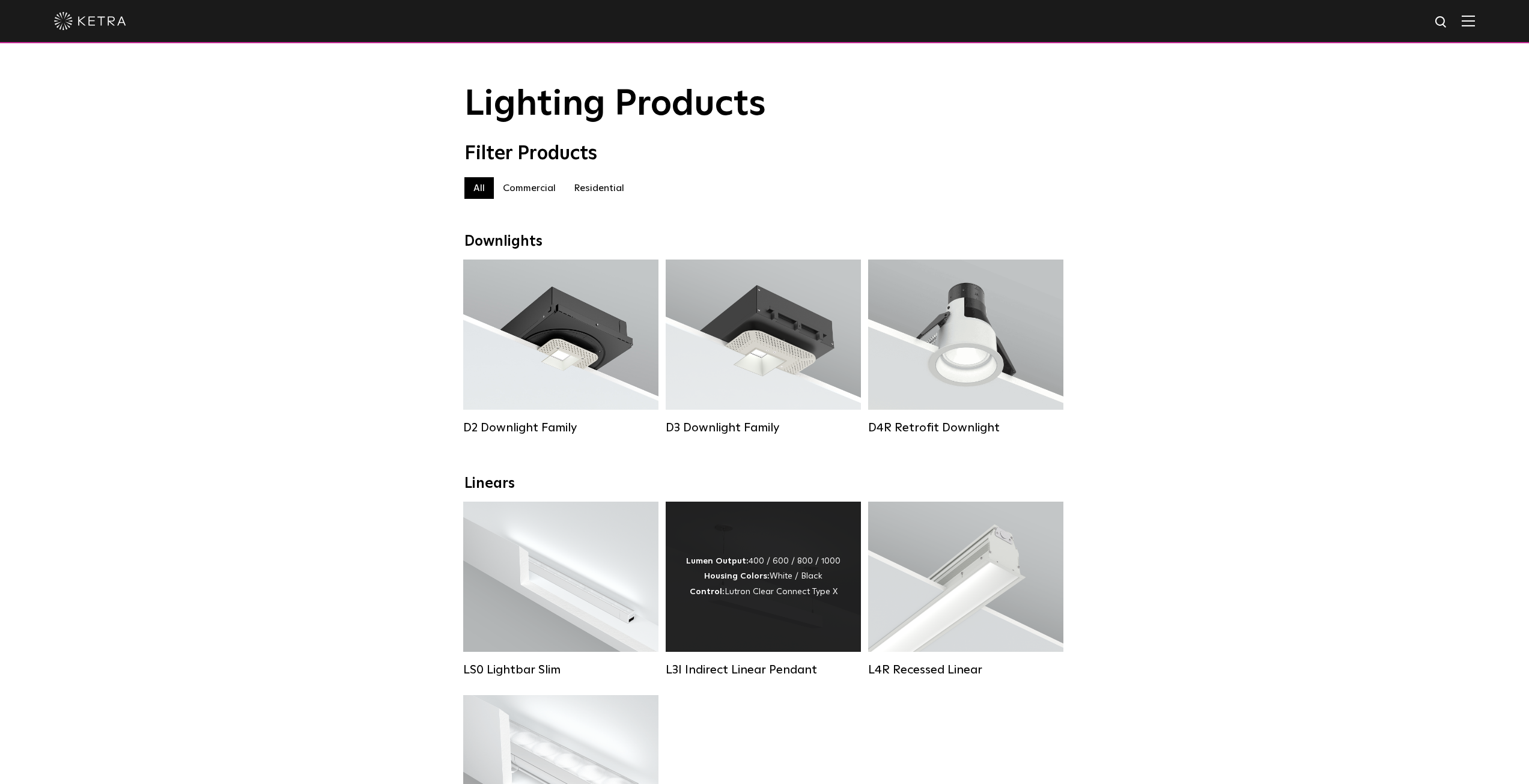
click at [801, 610] on div "Lumen Output: 400 / 600 / 800 / 1000 Housing Colors: White / Black Control: Lut…" at bounding box center [764, 577] width 195 height 150
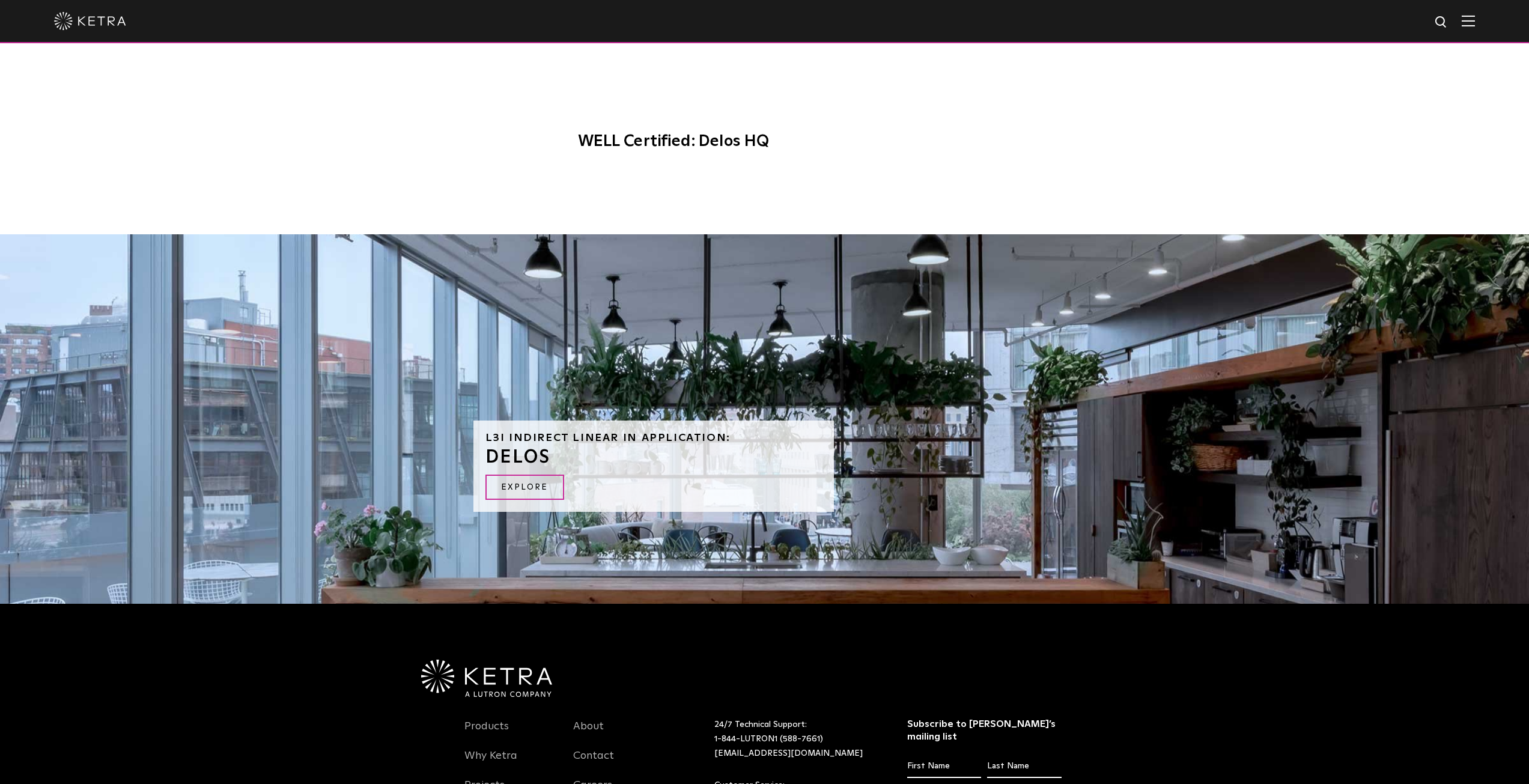
scroll to position [1145, 0]
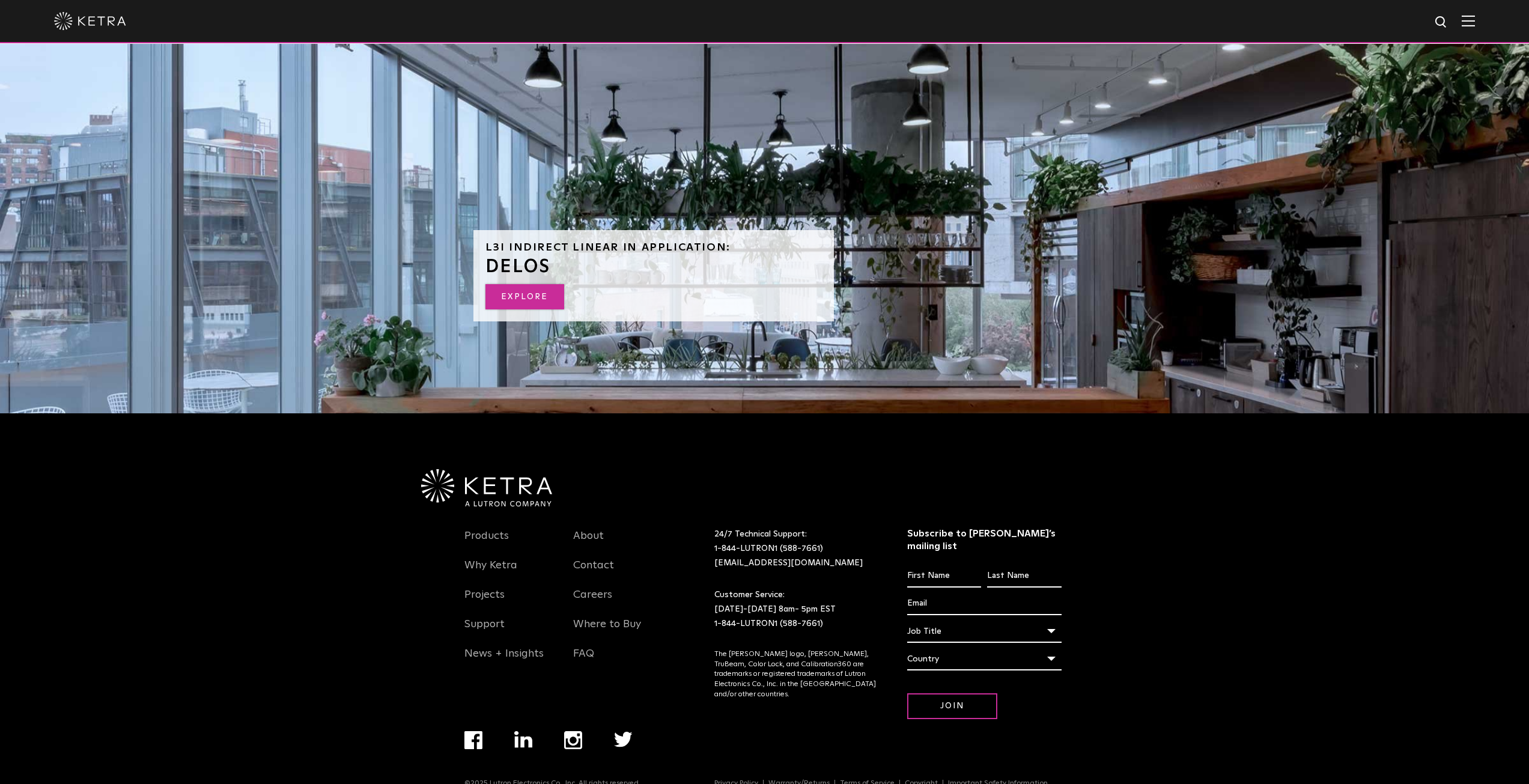
click at [525, 285] on link "EXPLORE" at bounding box center [524, 297] width 79 height 26
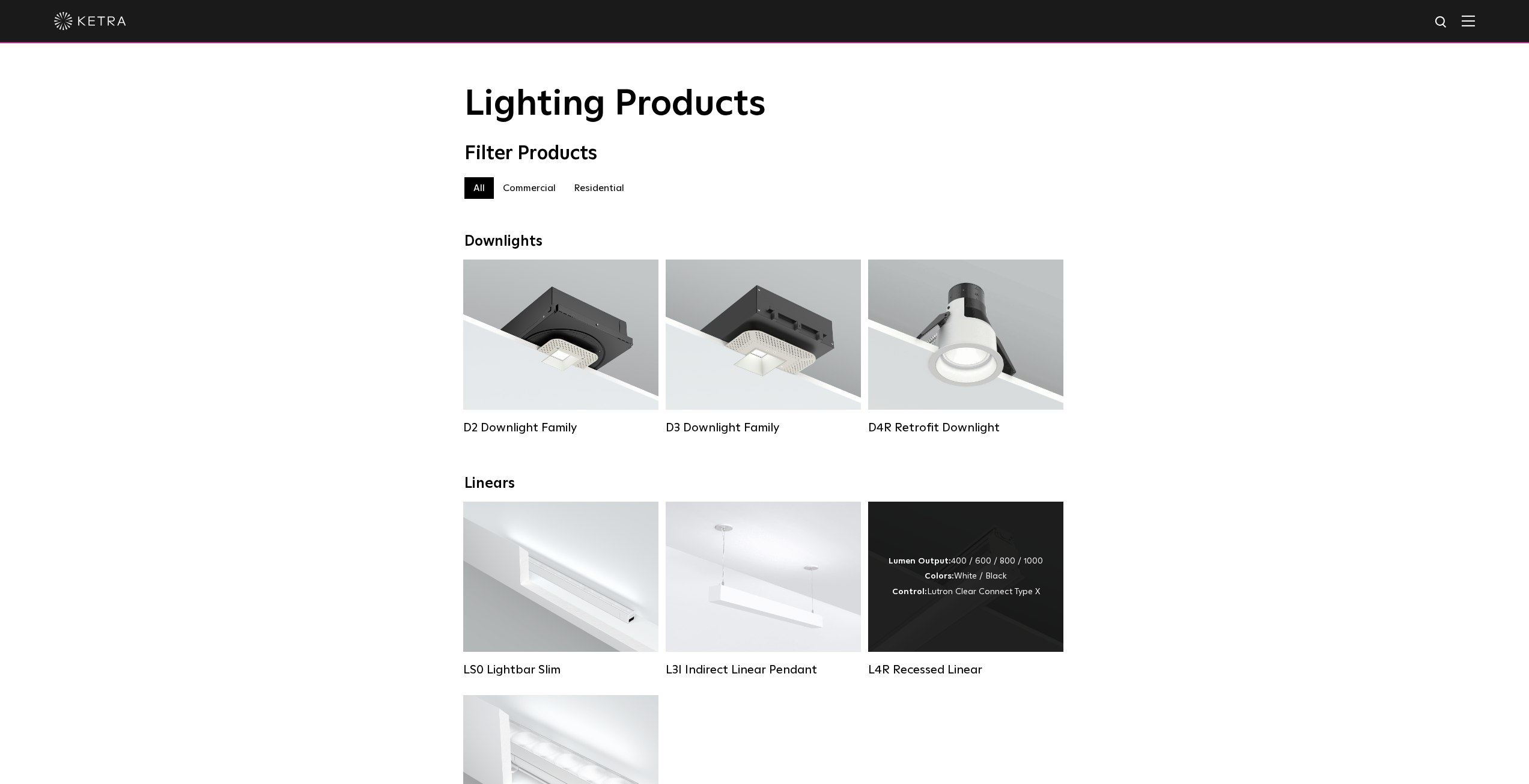
click at [982, 593] on div "Lumen Output: 400 / 600 / 800 / 1000 Colors: White / Black Control: Lutron Clea…" at bounding box center [966, 576] width 155 height 46
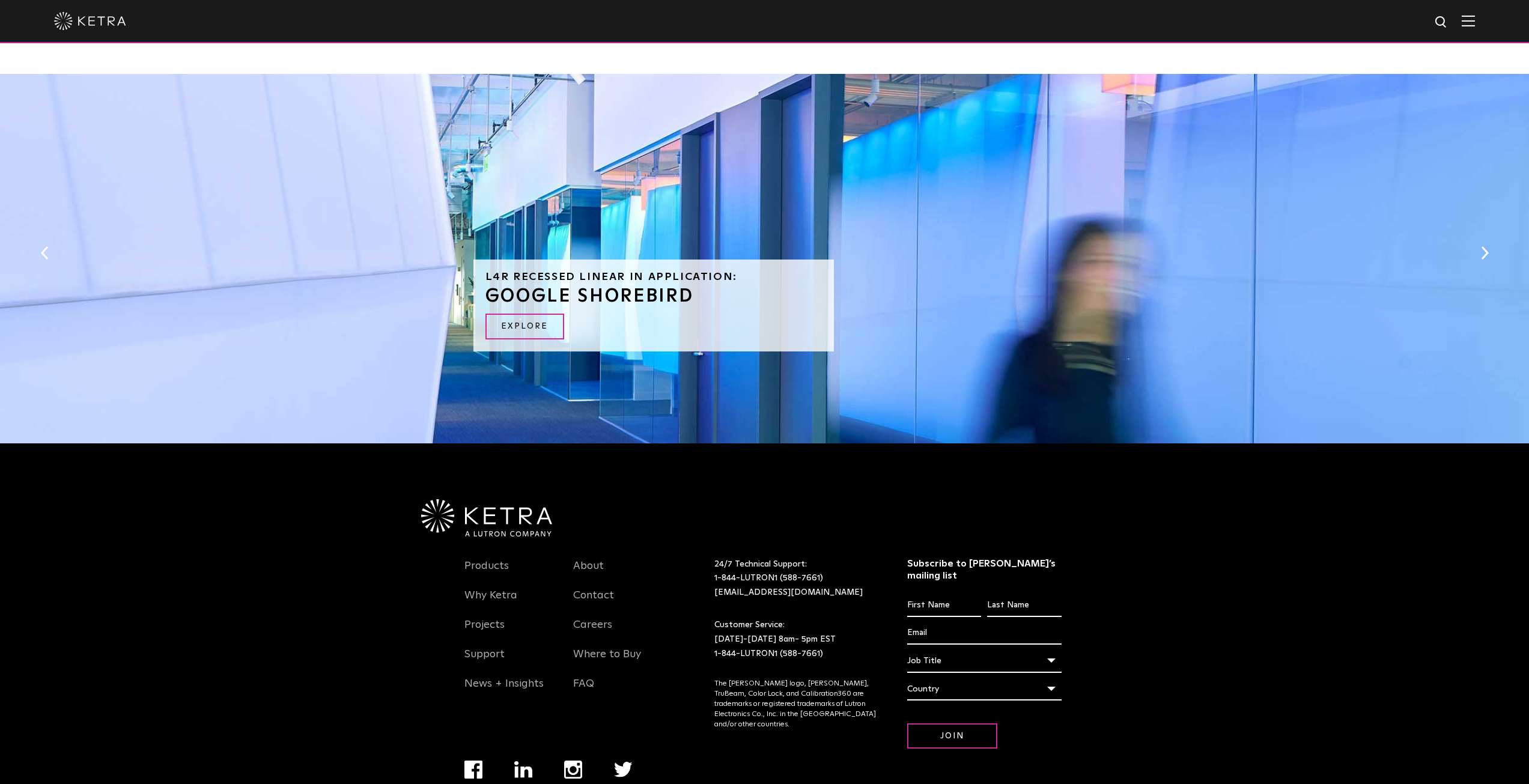
scroll to position [1131, 0]
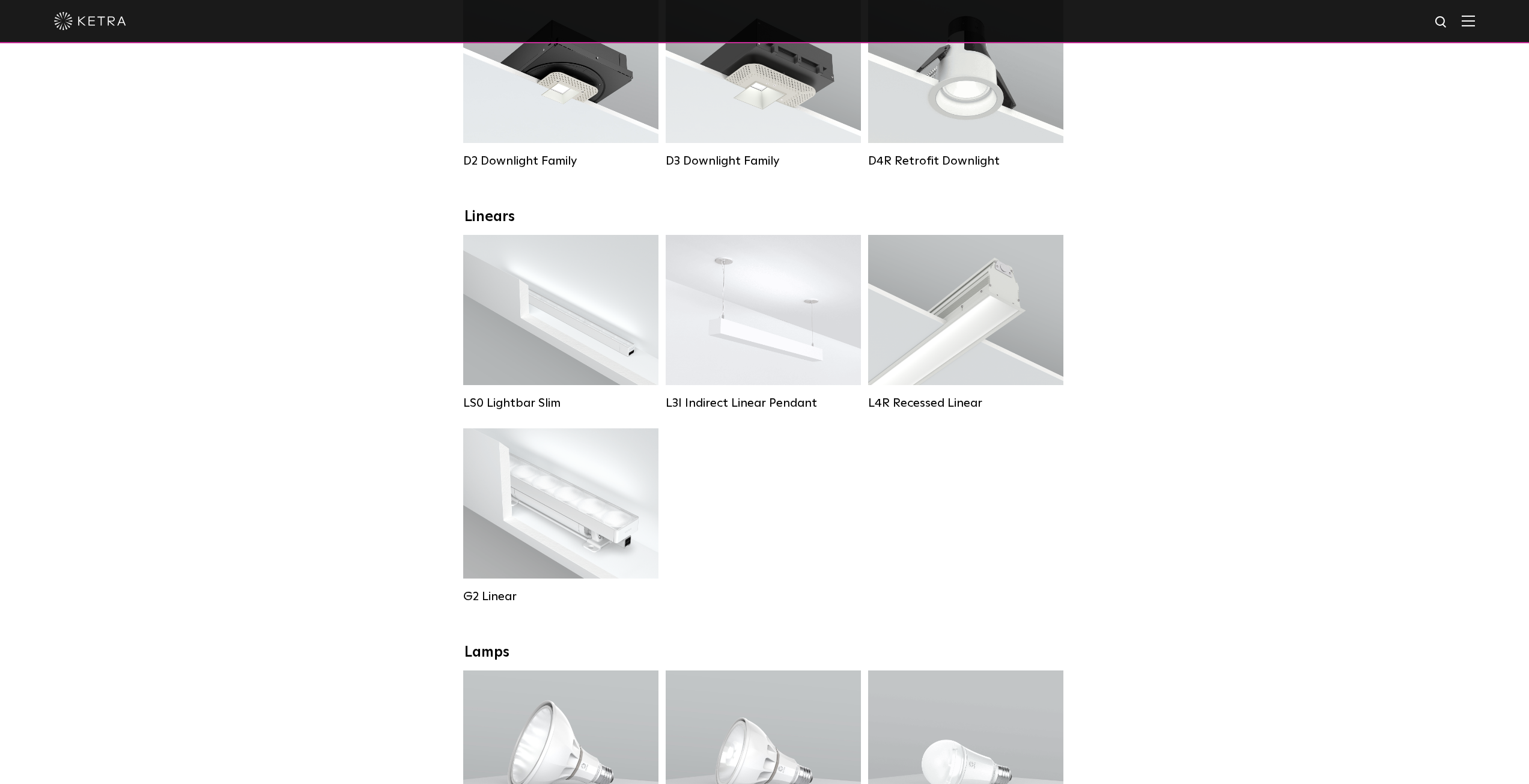
scroll to position [273, 0]
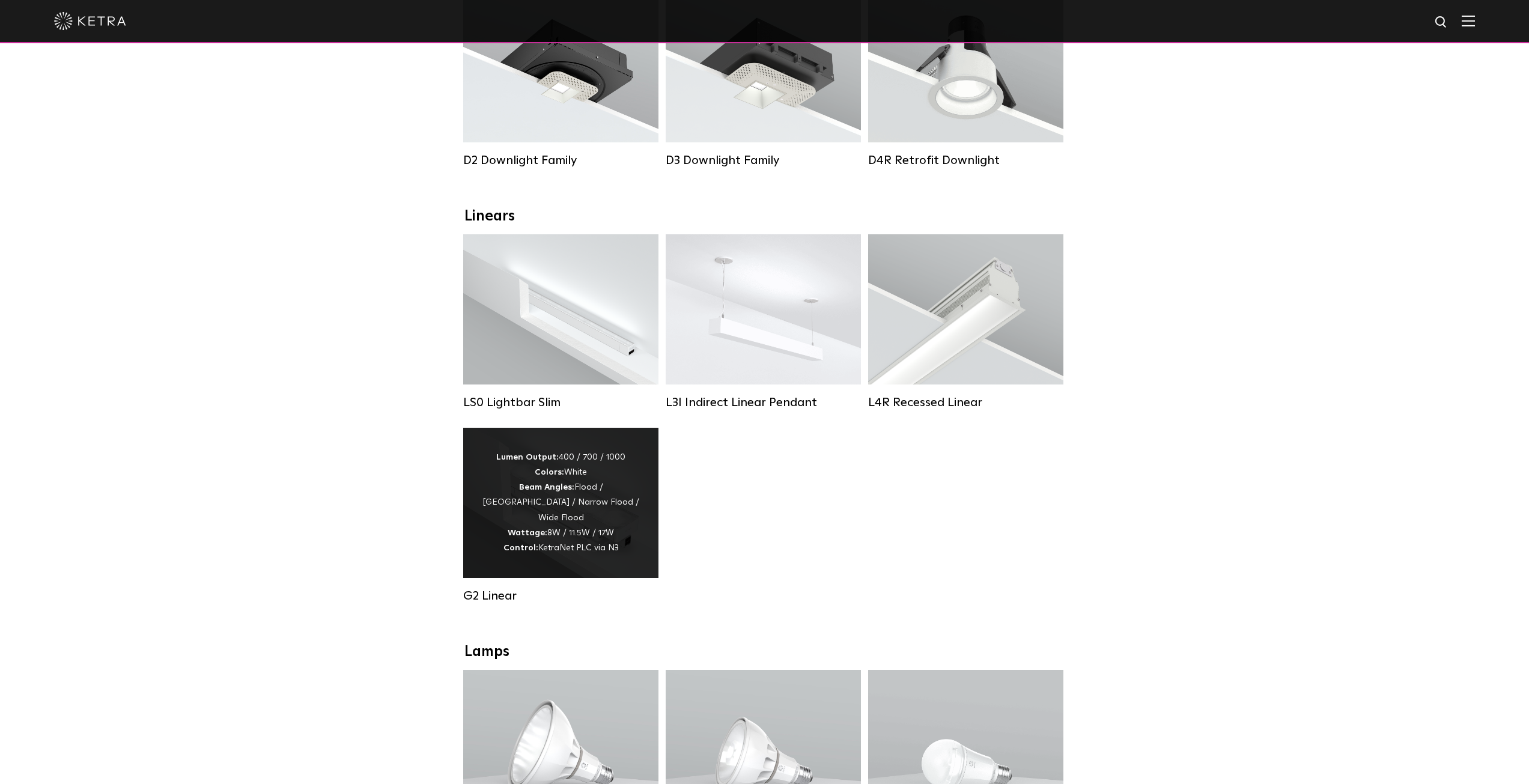
click at [546, 516] on div "Lumen Output: 400 / 700 / 1000 Colors: White Beam Angles: Flood / Graze / Narro…" at bounding box center [561, 503] width 159 height 105
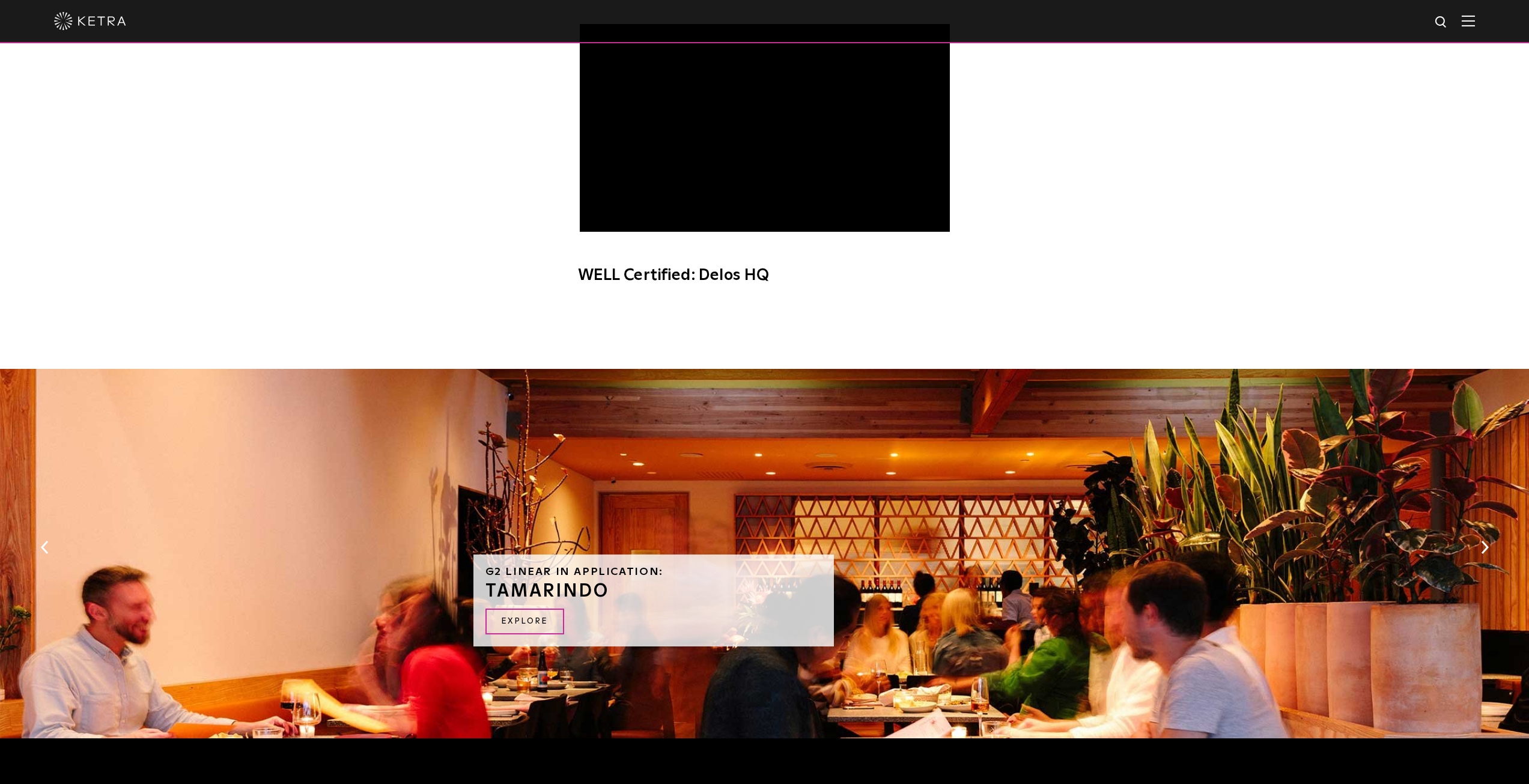
scroll to position [806, 0]
click at [513, 619] on link "EXPLORE" at bounding box center [524, 622] width 79 height 26
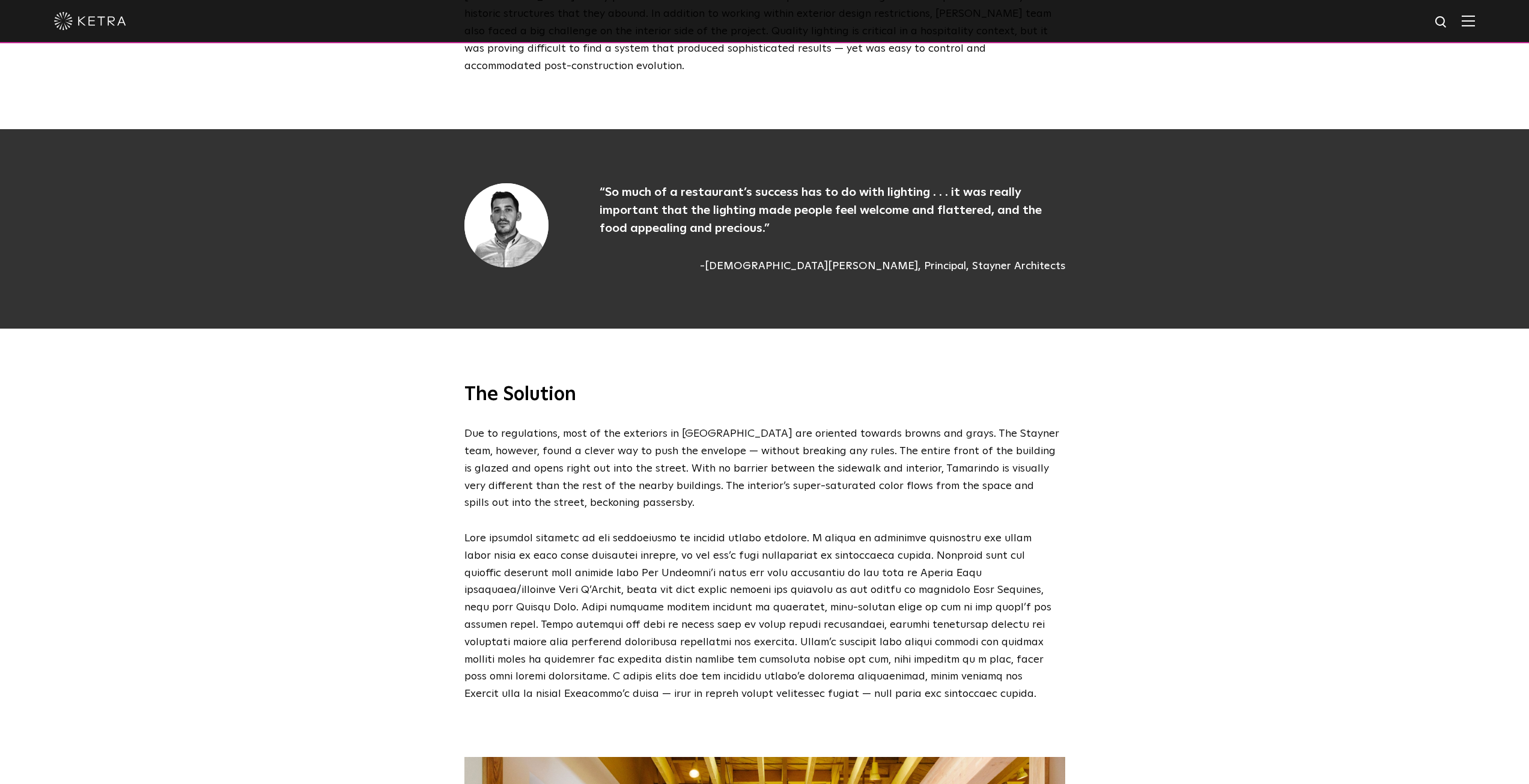
scroll to position [1719, 0]
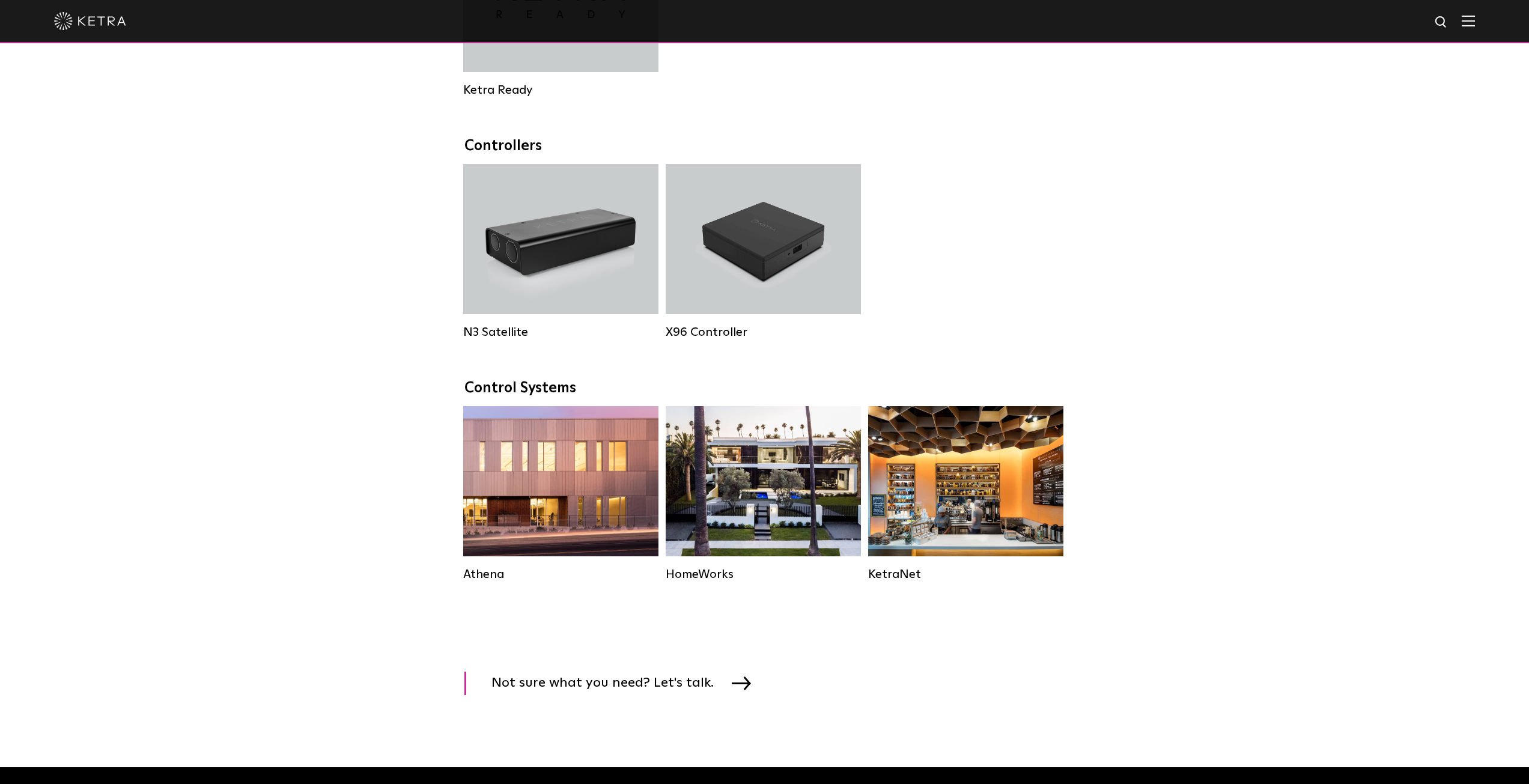
scroll to position [1464, 0]
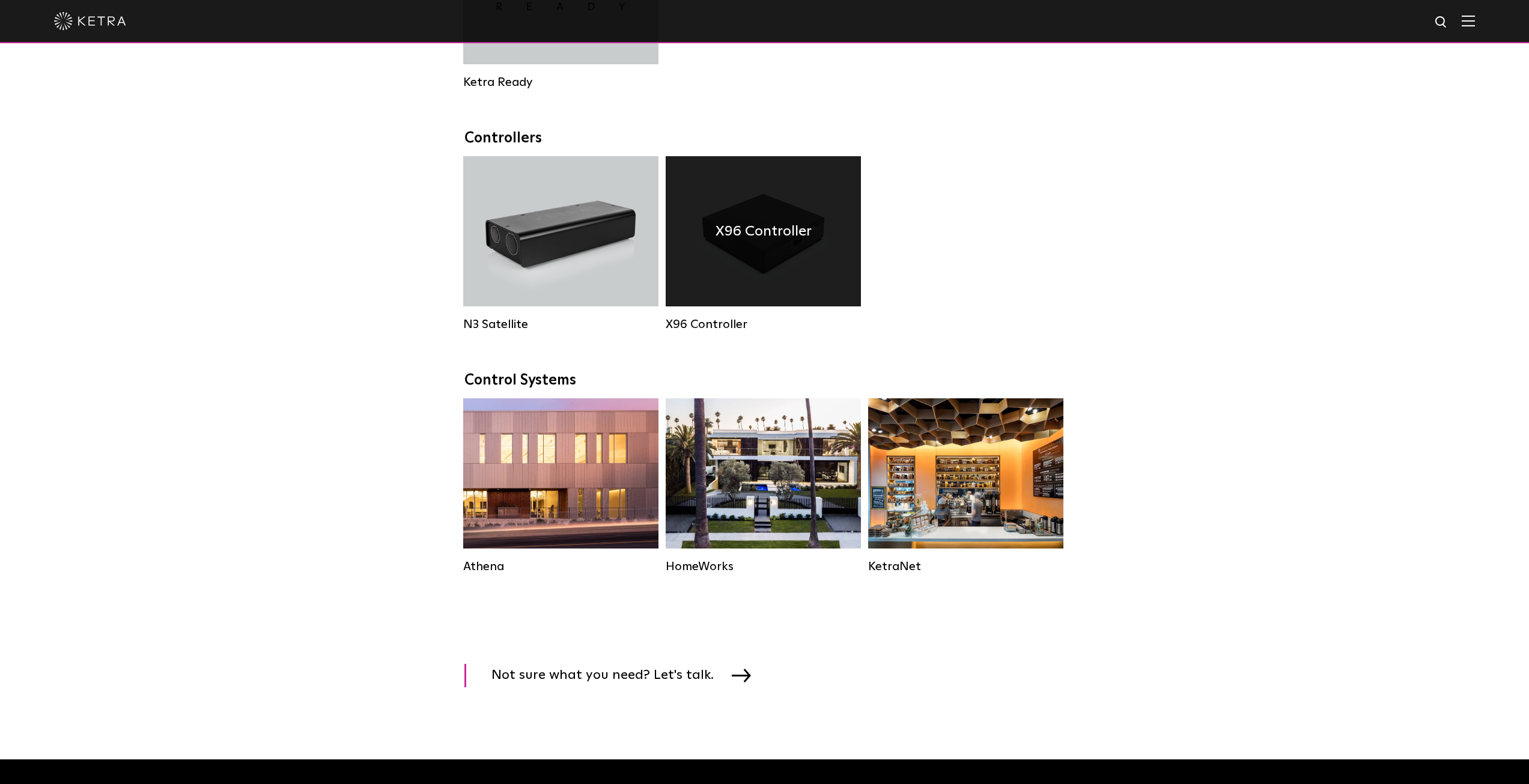
click at [771, 243] on h4 "X96 Controller" at bounding box center [763, 231] width 96 height 22
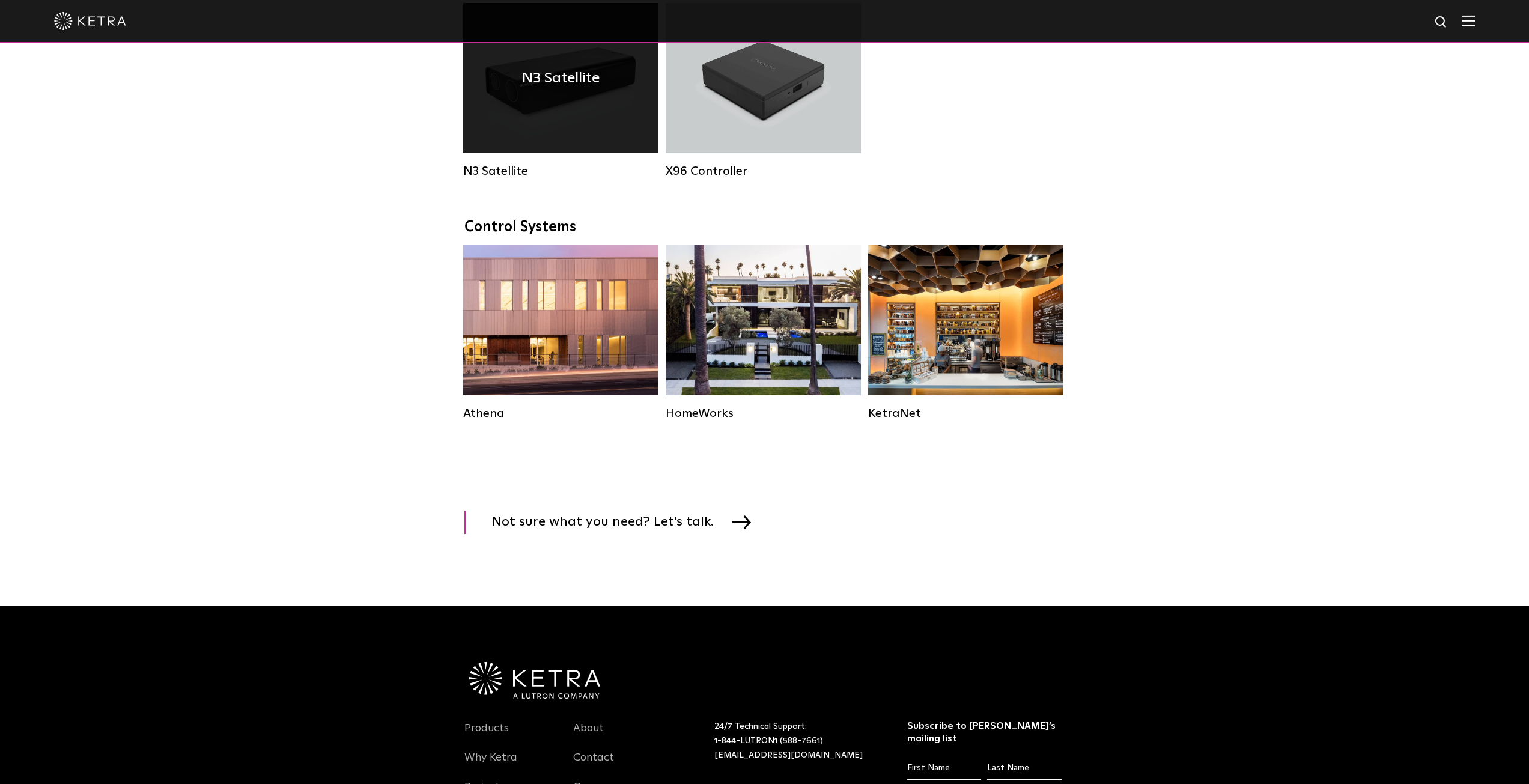
scroll to position [1464, 0]
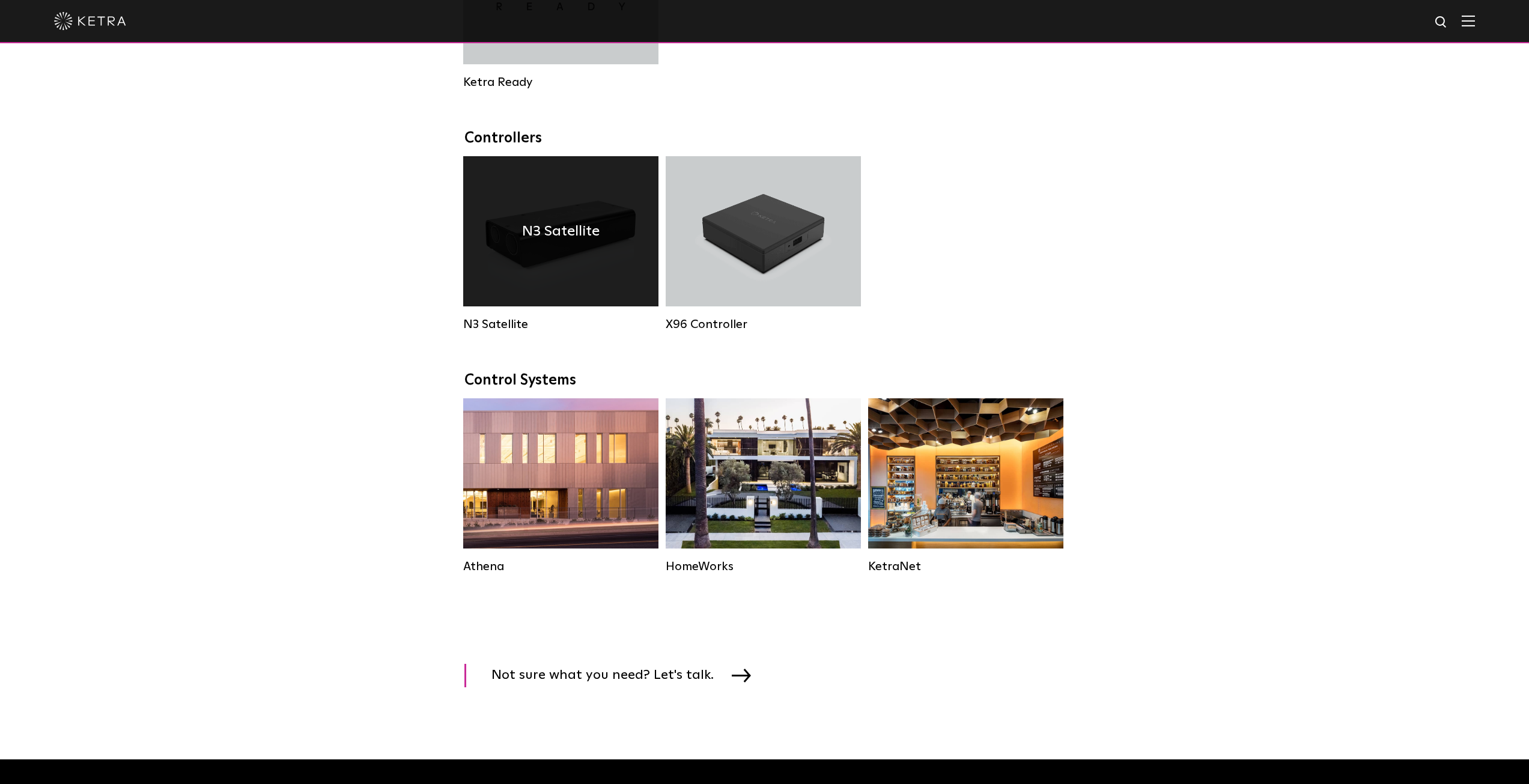
click at [547, 236] on h4 "N3 Satellite" at bounding box center [561, 231] width 78 height 22
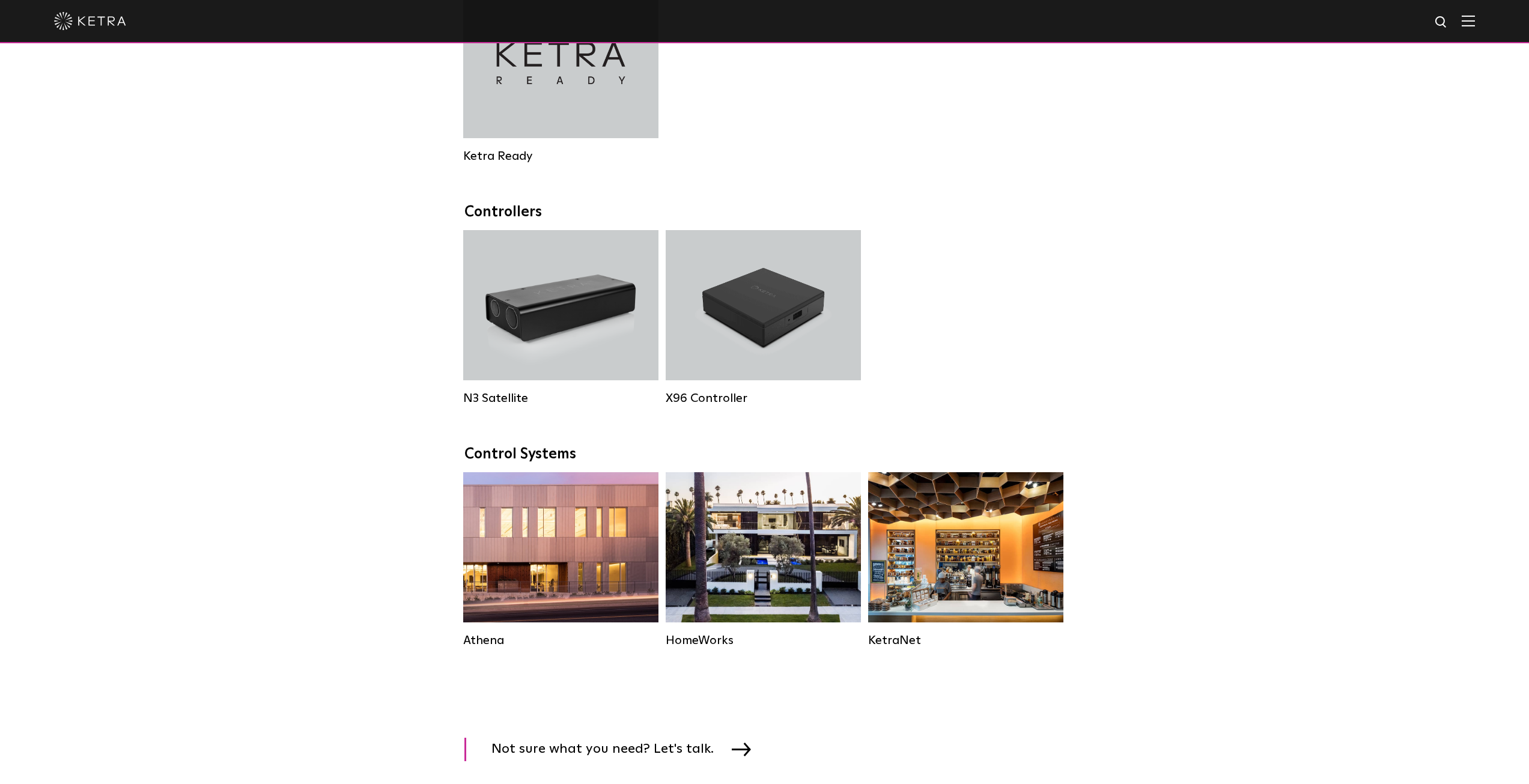
scroll to position [1392, 0]
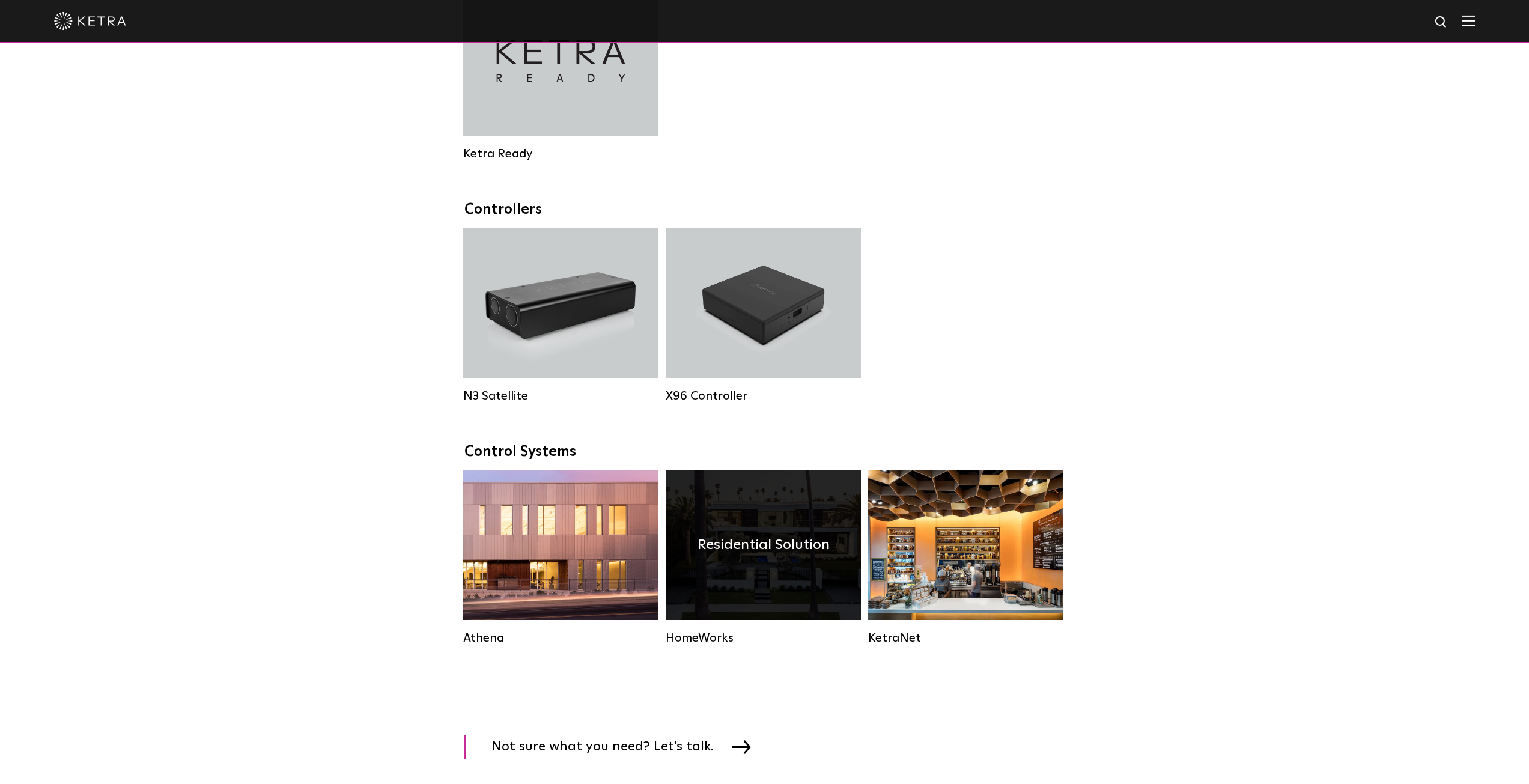
click at [769, 577] on div "Residential Solution" at bounding box center [764, 545] width 195 height 150
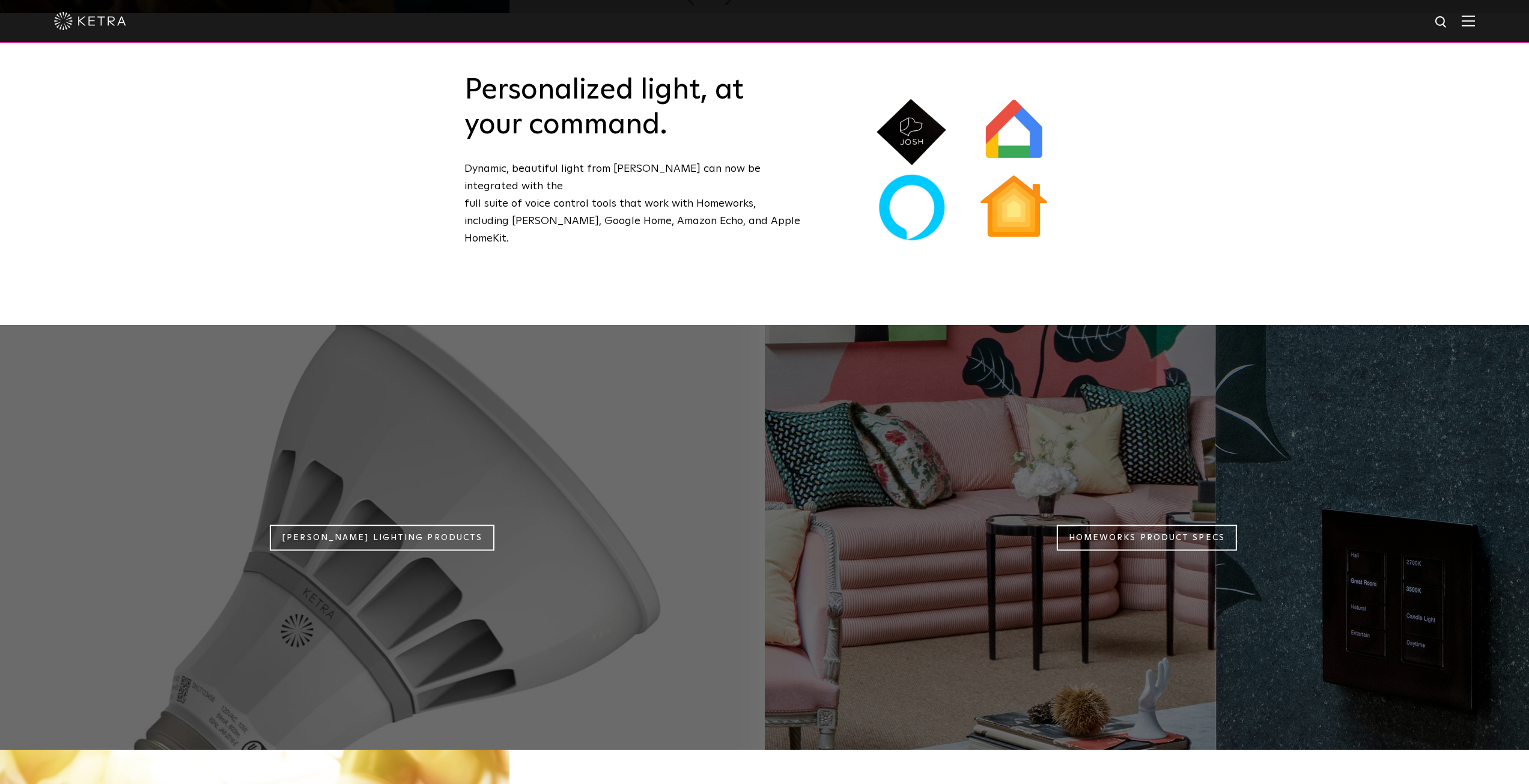
scroll to position [1121, 0]
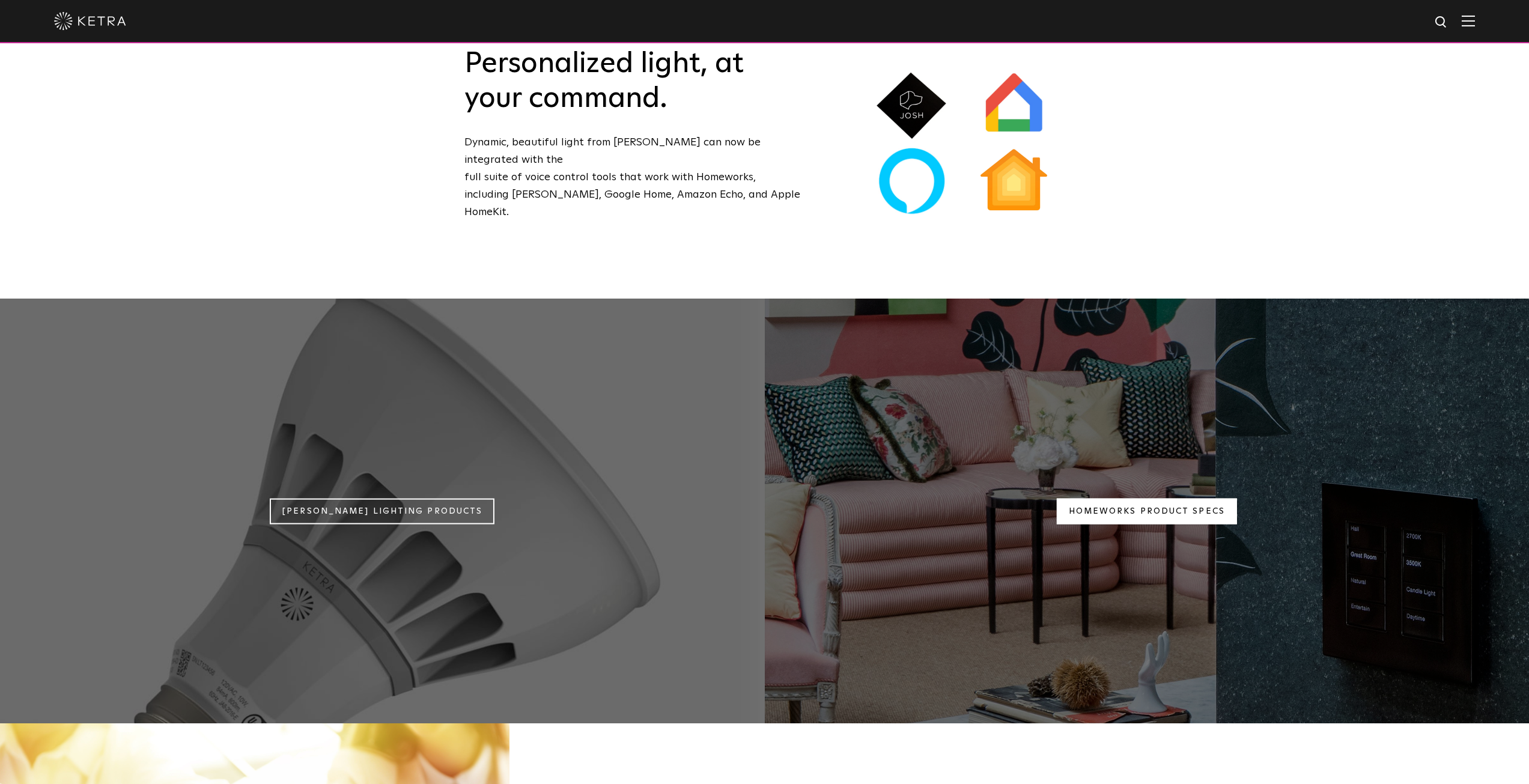
click at [1147, 498] on link "Homeworks Product Specs" at bounding box center [1147, 511] width 181 height 26
click at [384, 498] on link "Ketra Lighting Products" at bounding box center [382, 511] width 225 height 26
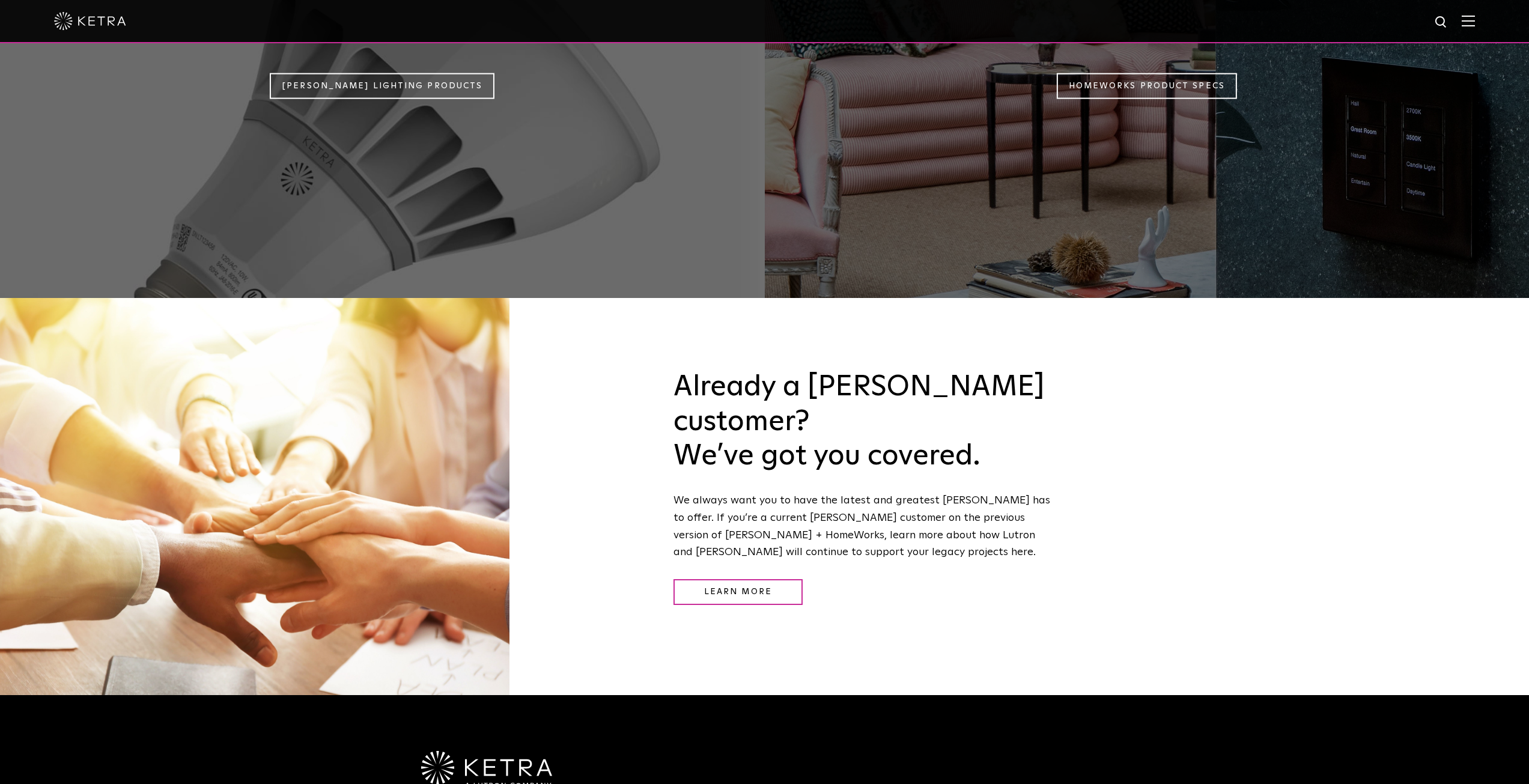
scroll to position [1567, 0]
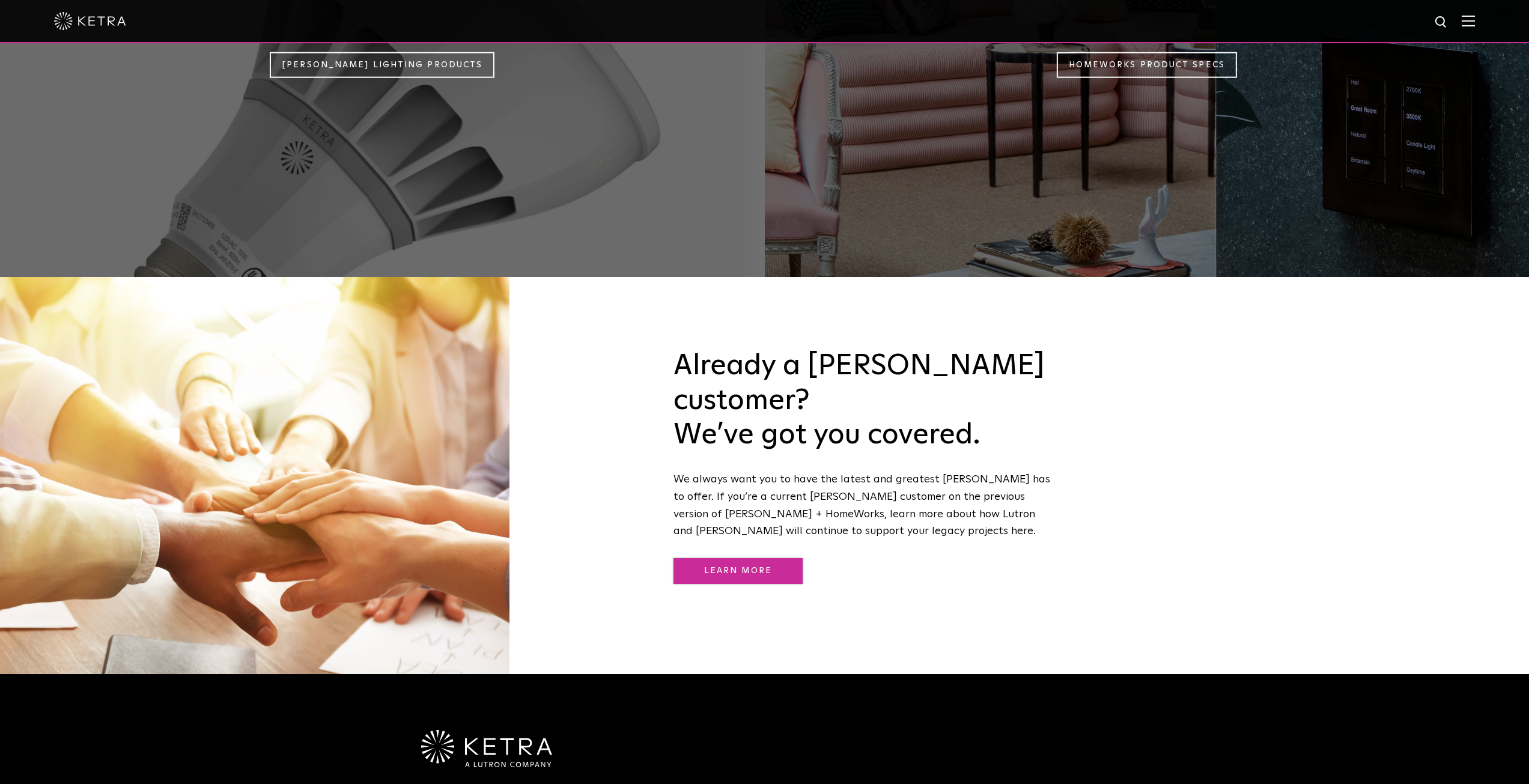
click at [737, 558] on link "Learn More" at bounding box center [739, 571] width 130 height 26
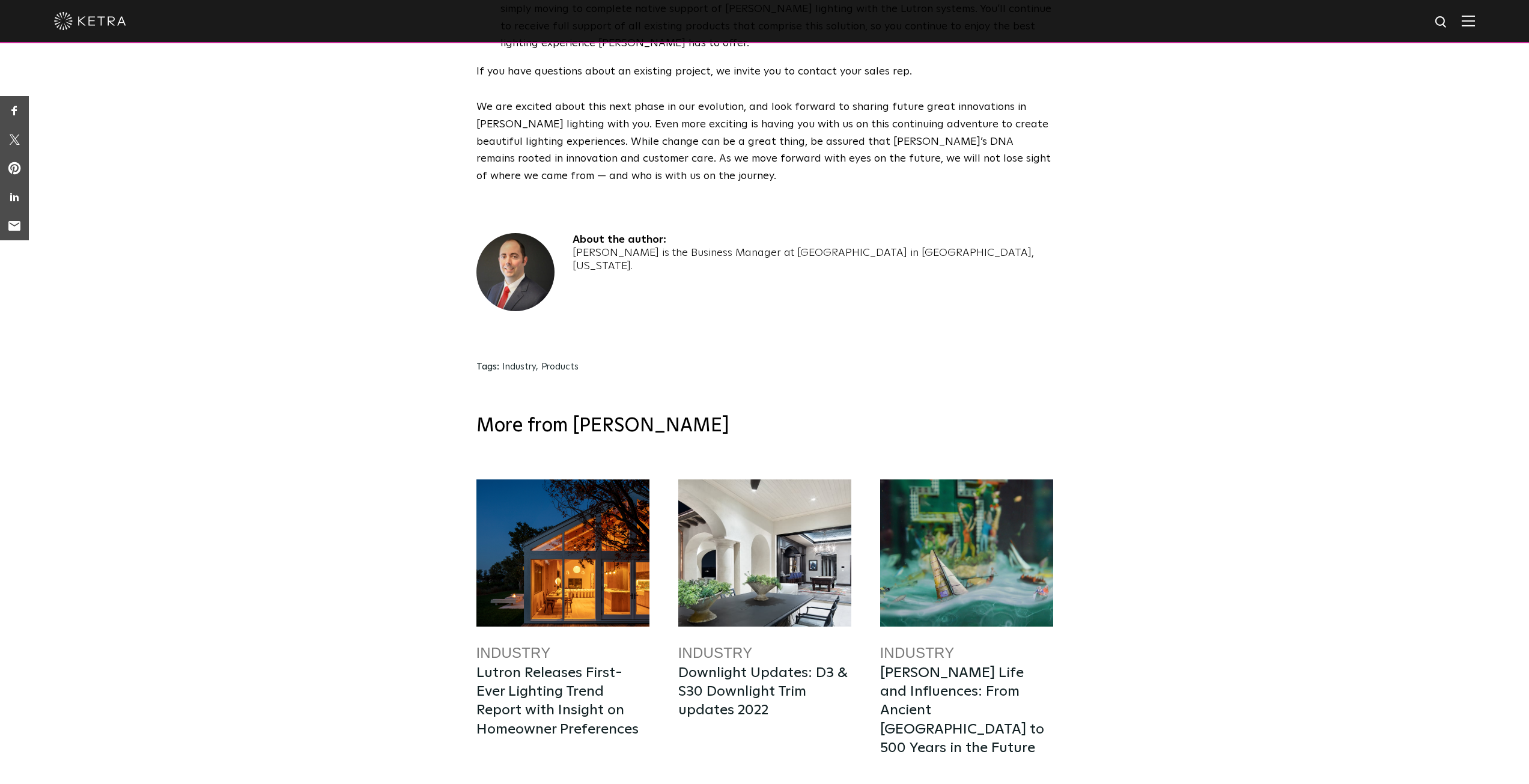
scroll to position [1092, 0]
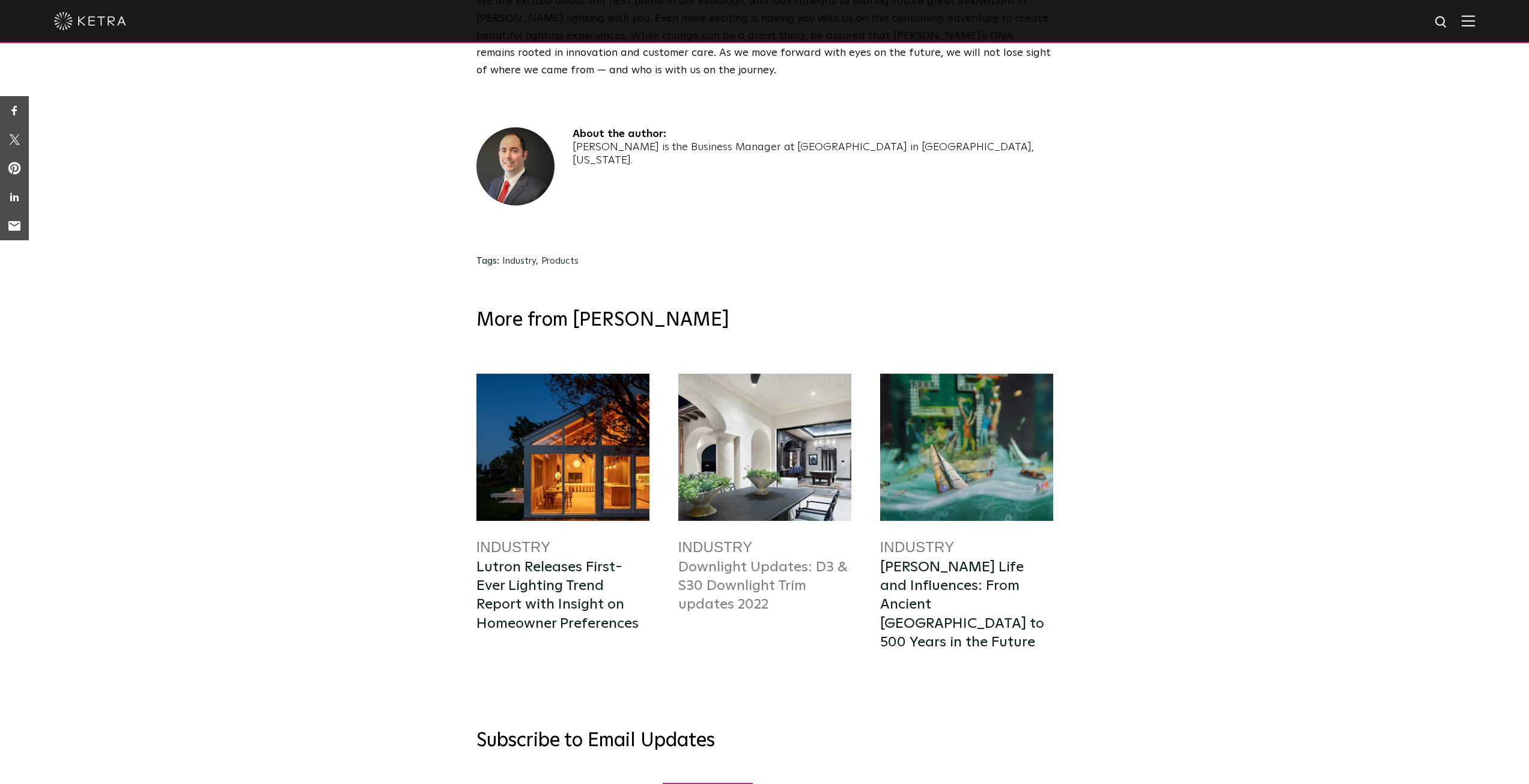
click at [719, 563] on link "Downlight Updates: D3 & S30 Downlight Trim updates 2022" at bounding box center [762, 585] width 168 height 52
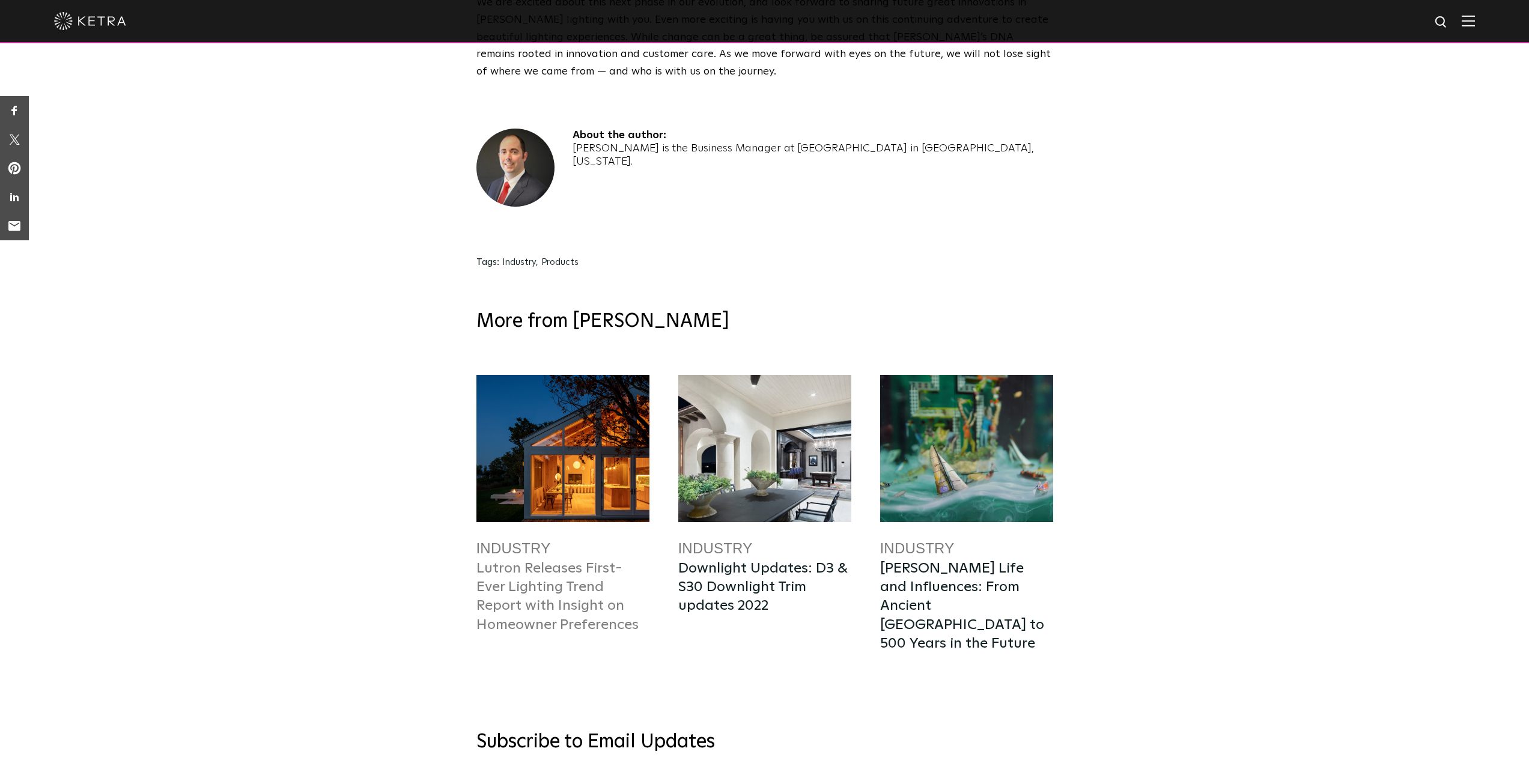
click at [526, 561] on link "Lutron Releases First-Ever Lighting Trend Report with Insight on Homeowner Pref…" at bounding box center [558, 597] width 162 height 71
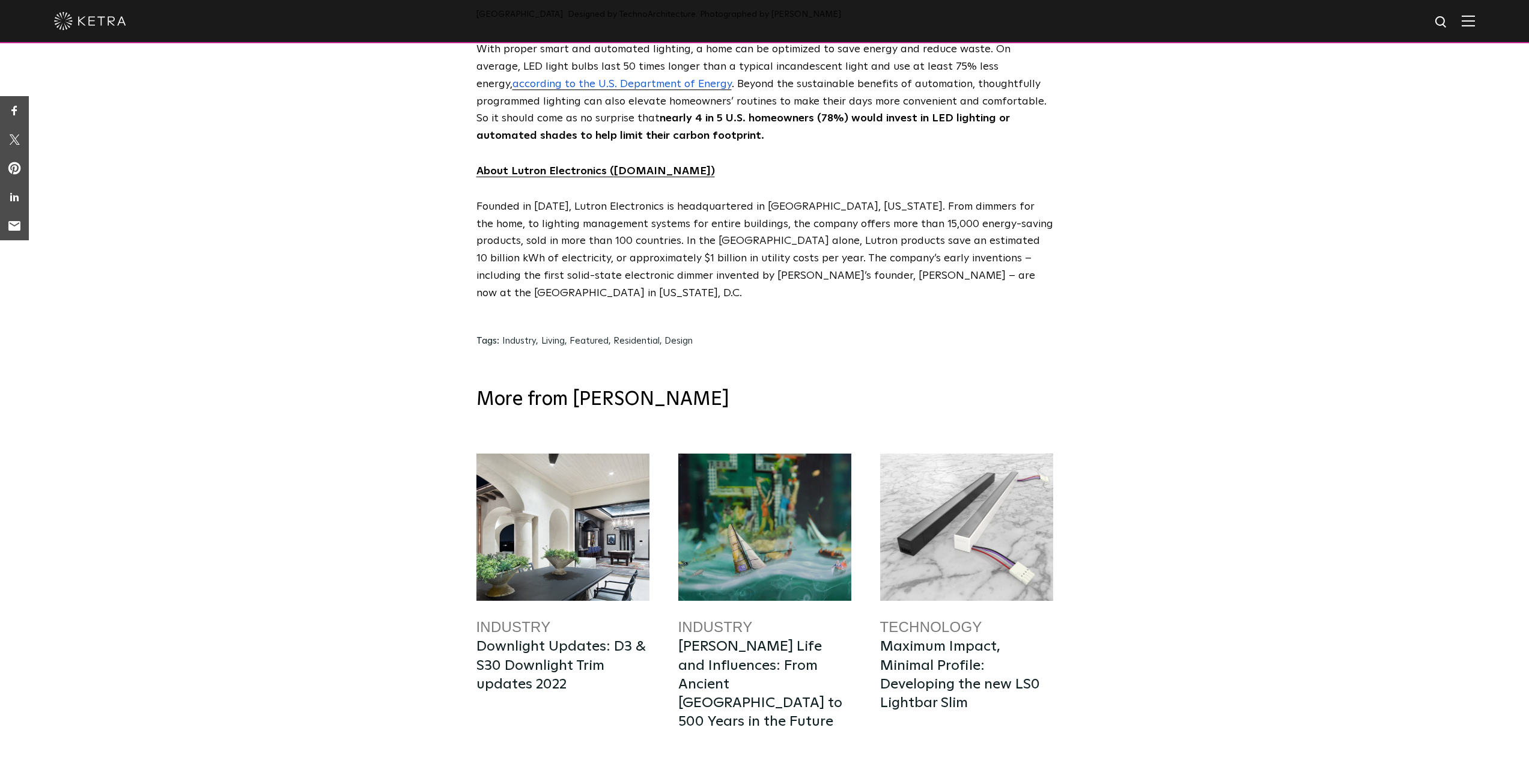
scroll to position [5881, 0]
